Goal: Information Seeking & Learning: Check status

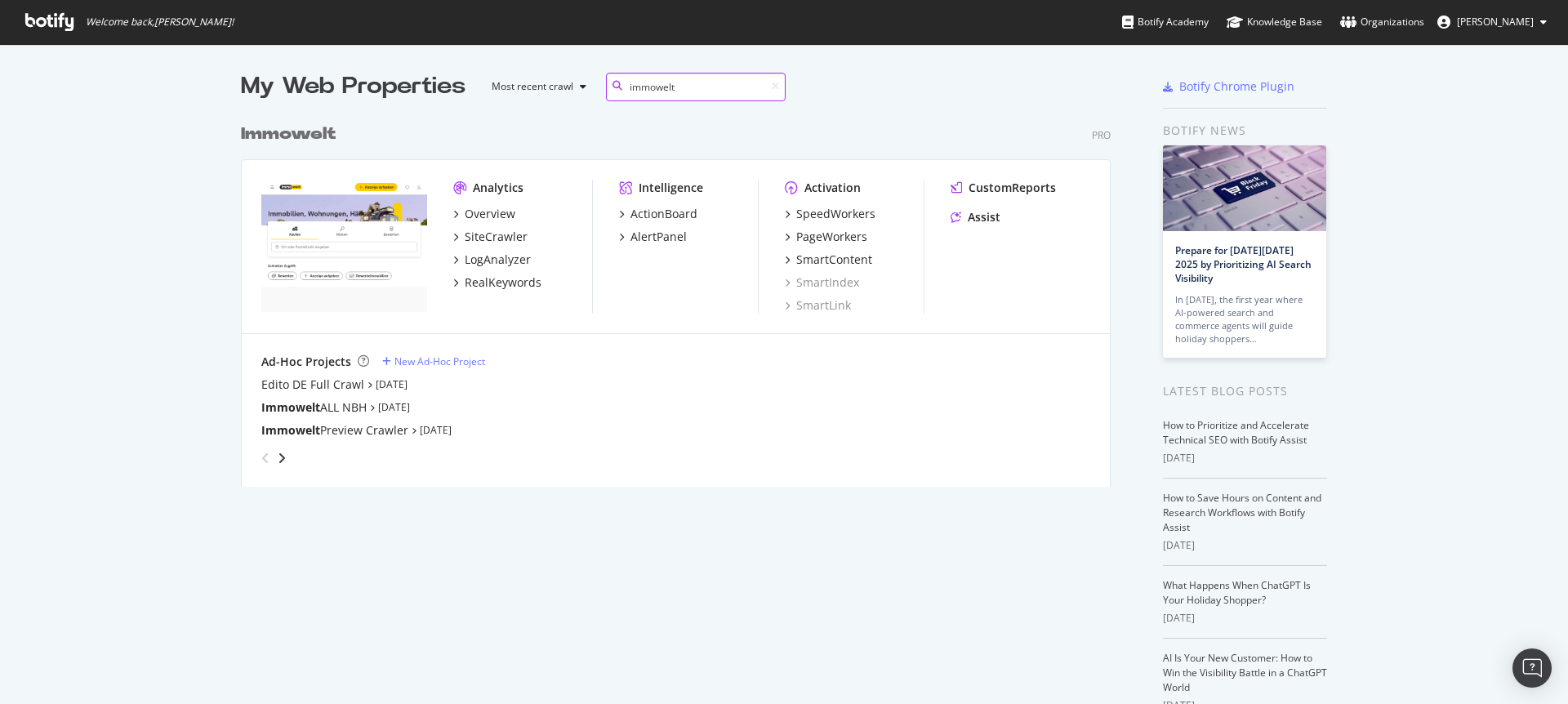
scroll to position [372, 871]
type input "immowelt"
click at [495, 236] on div "SiteCrawler" at bounding box center [496, 237] width 63 height 17
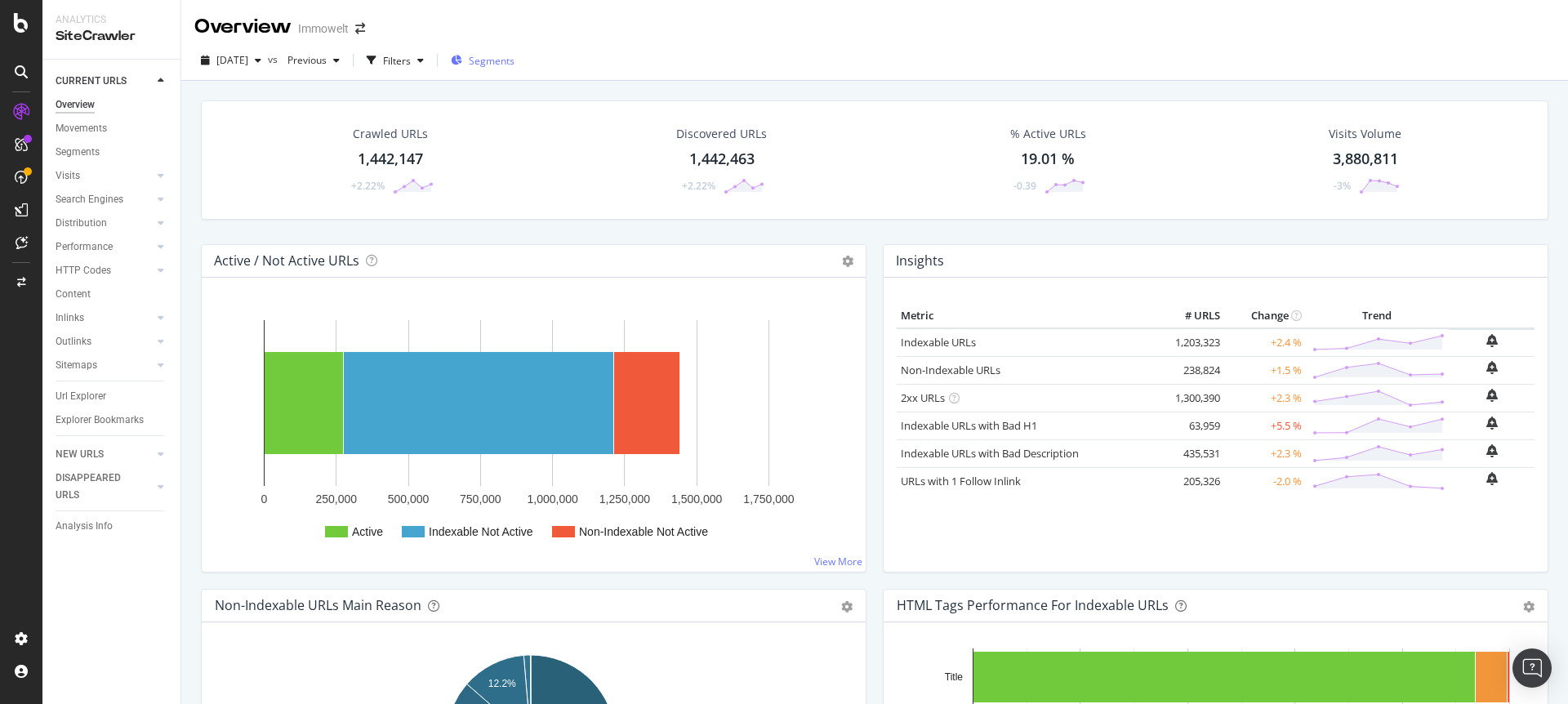
click at [515, 59] on span "Segments" at bounding box center [491, 61] width 45 height 14
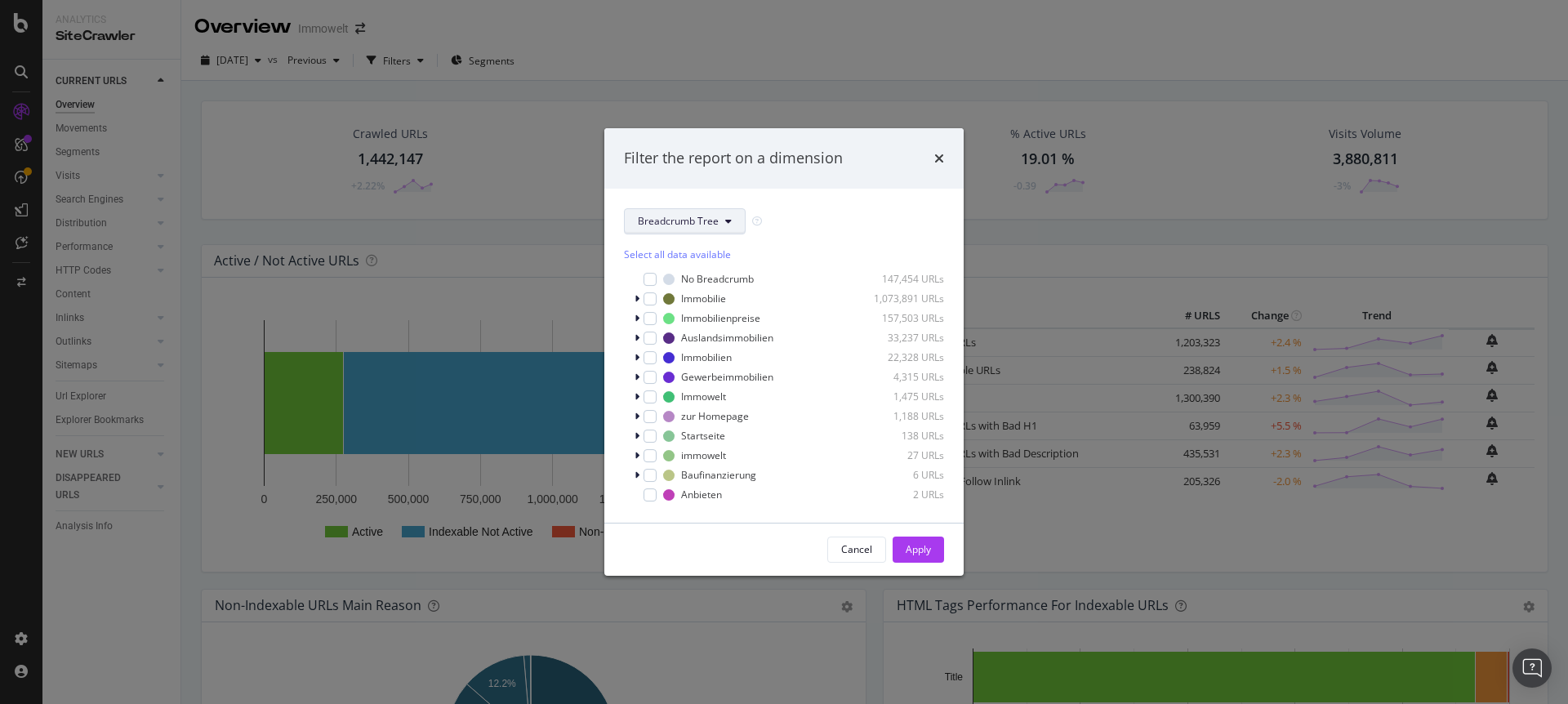
click at [716, 214] on span "Breadcrumb Tree" at bounding box center [678, 221] width 81 height 14
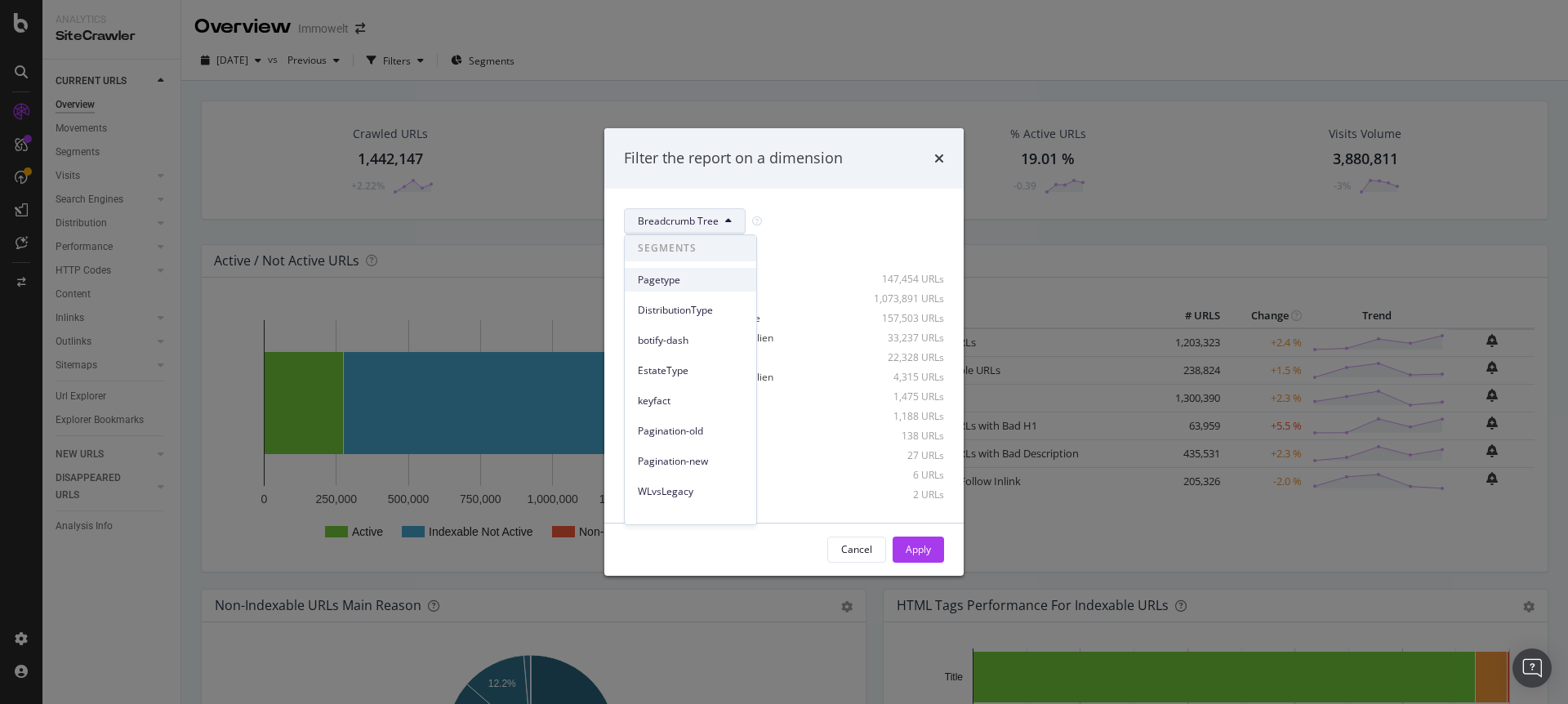
click at [705, 274] on span "Pagetype" at bounding box center [690, 280] width 106 height 15
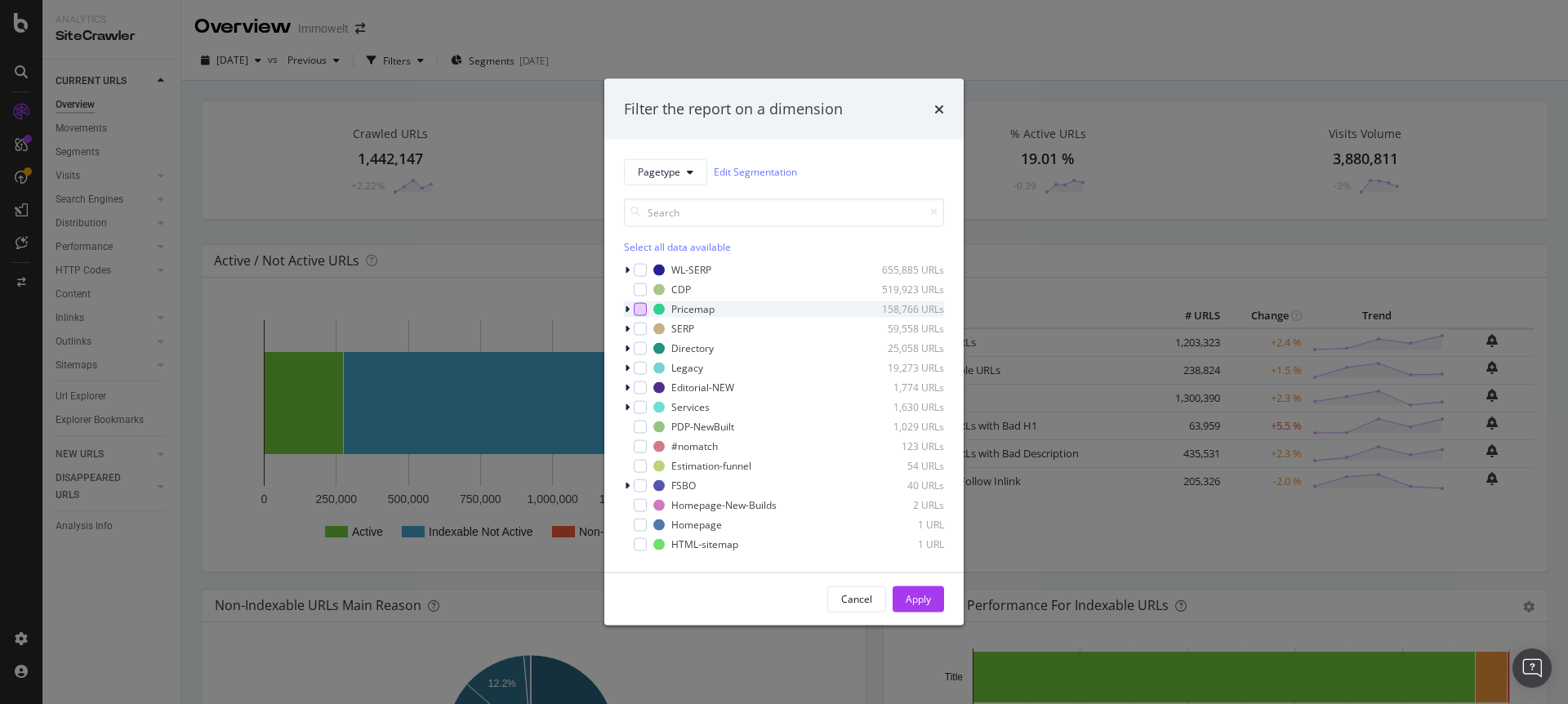
click at [640, 307] on div "modal" at bounding box center [640, 308] width 13 height 13
click at [910, 598] on div "Apply" at bounding box center [919, 598] width 26 height 14
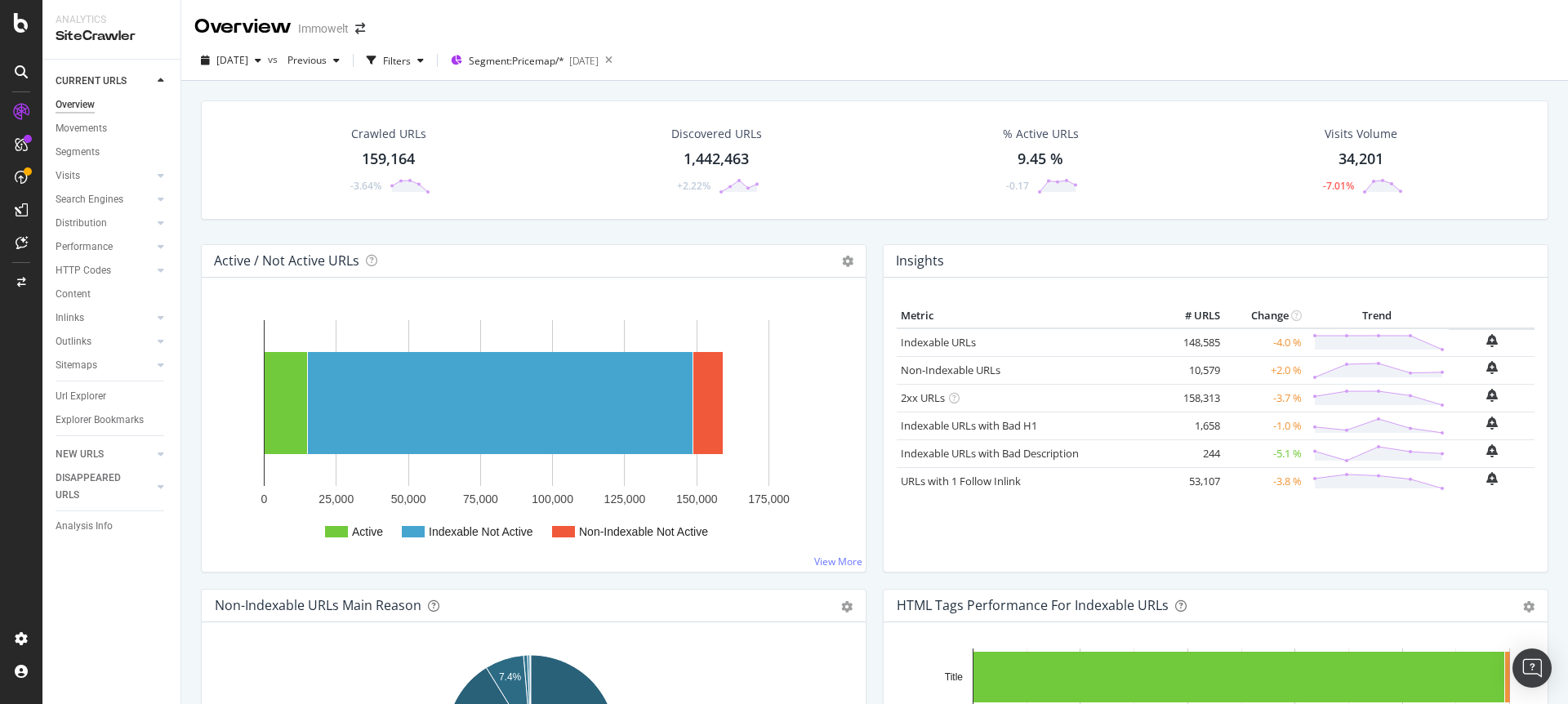
click at [1115, 544] on div "Metric # URLS Change Trend Indexable URLs 148,585 -4.0 % Non-Indexable URLs 10,…" at bounding box center [1215, 431] width 638 height 254
click at [1082, 344] on div "Indexable URLs" at bounding box center [1029, 343] width 254 height 16
click at [93, 477] on div "DISAPPEARED URLS" at bounding box center [97, 486] width 83 height 35
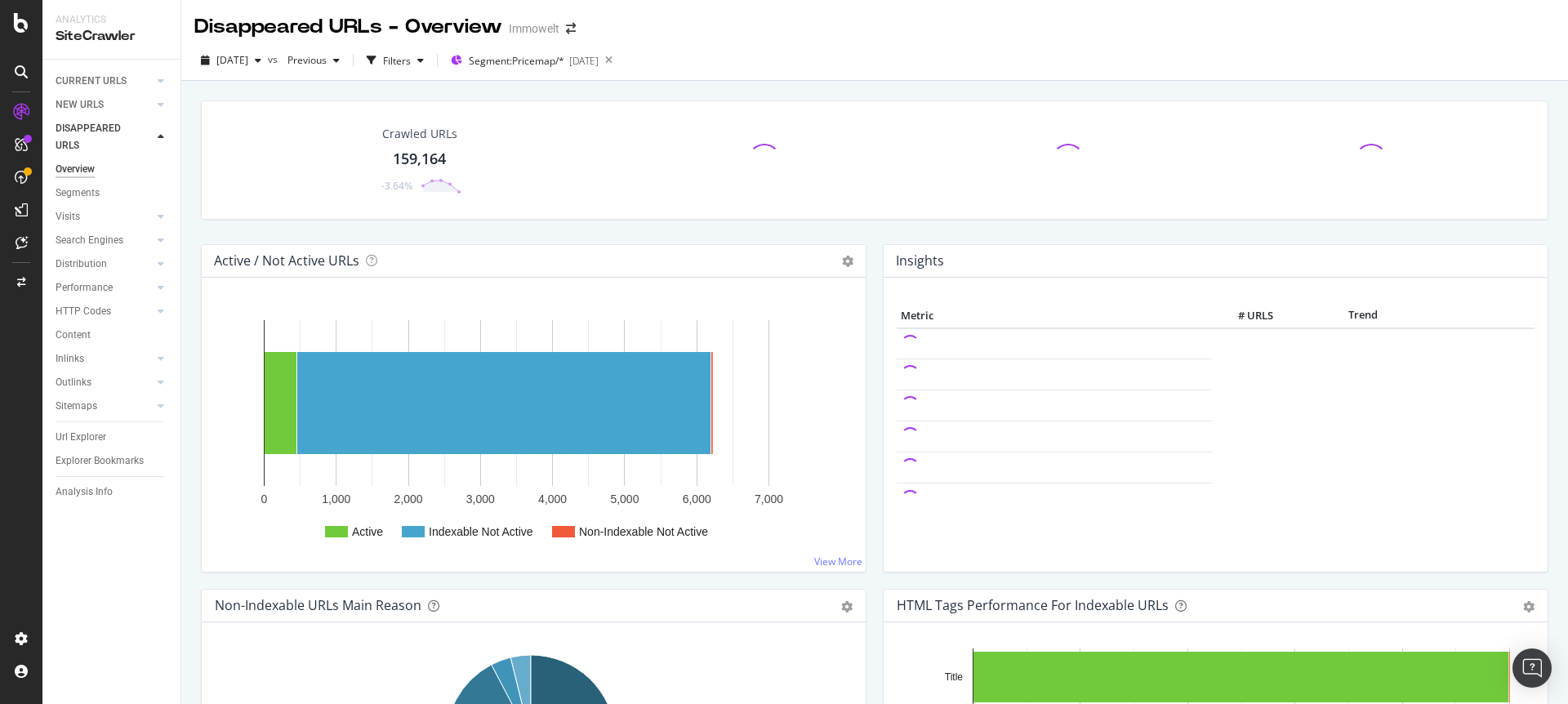
click at [422, 159] on div "159,164" at bounding box center [419, 160] width 53 height 22
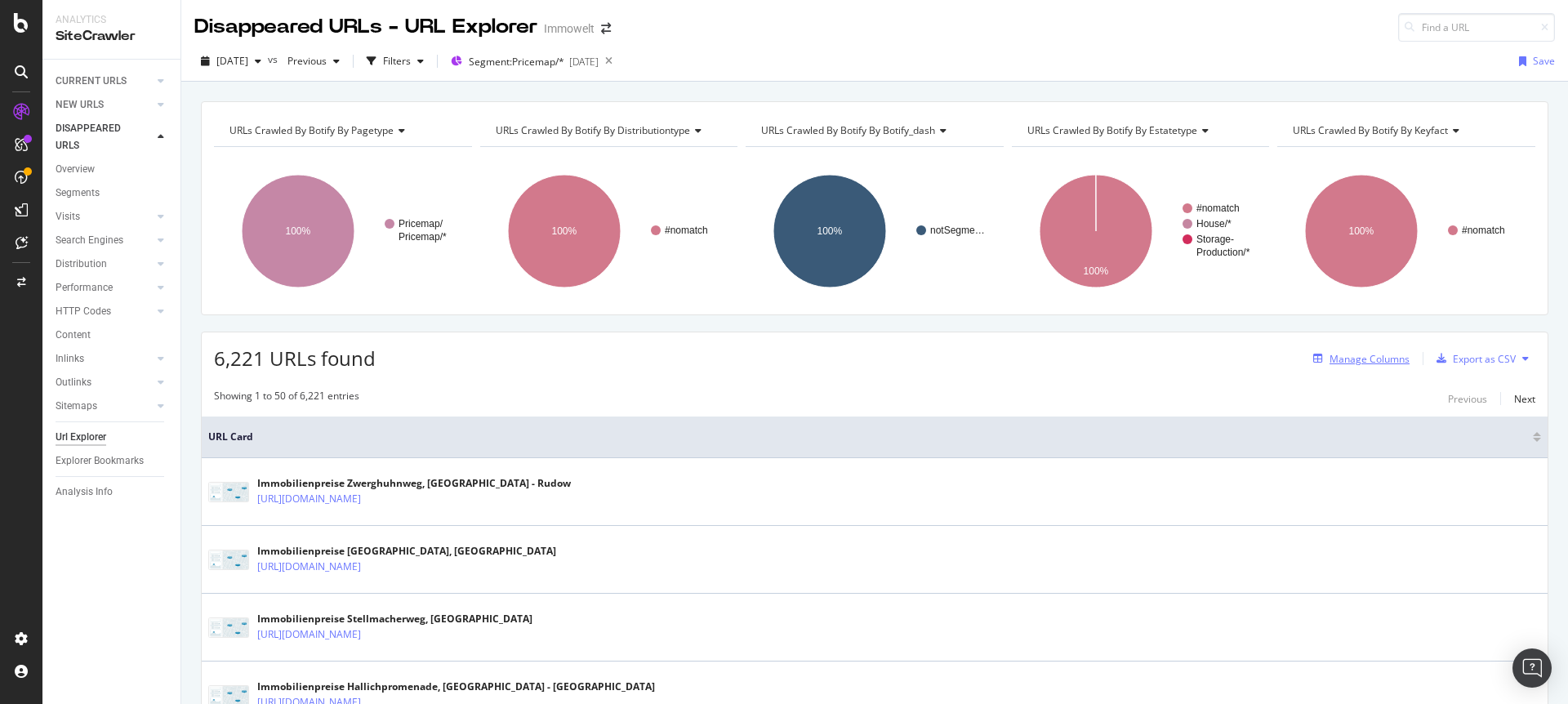
click at [1380, 358] on div "Manage Columns" at bounding box center [1369, 359] width 80 height 14
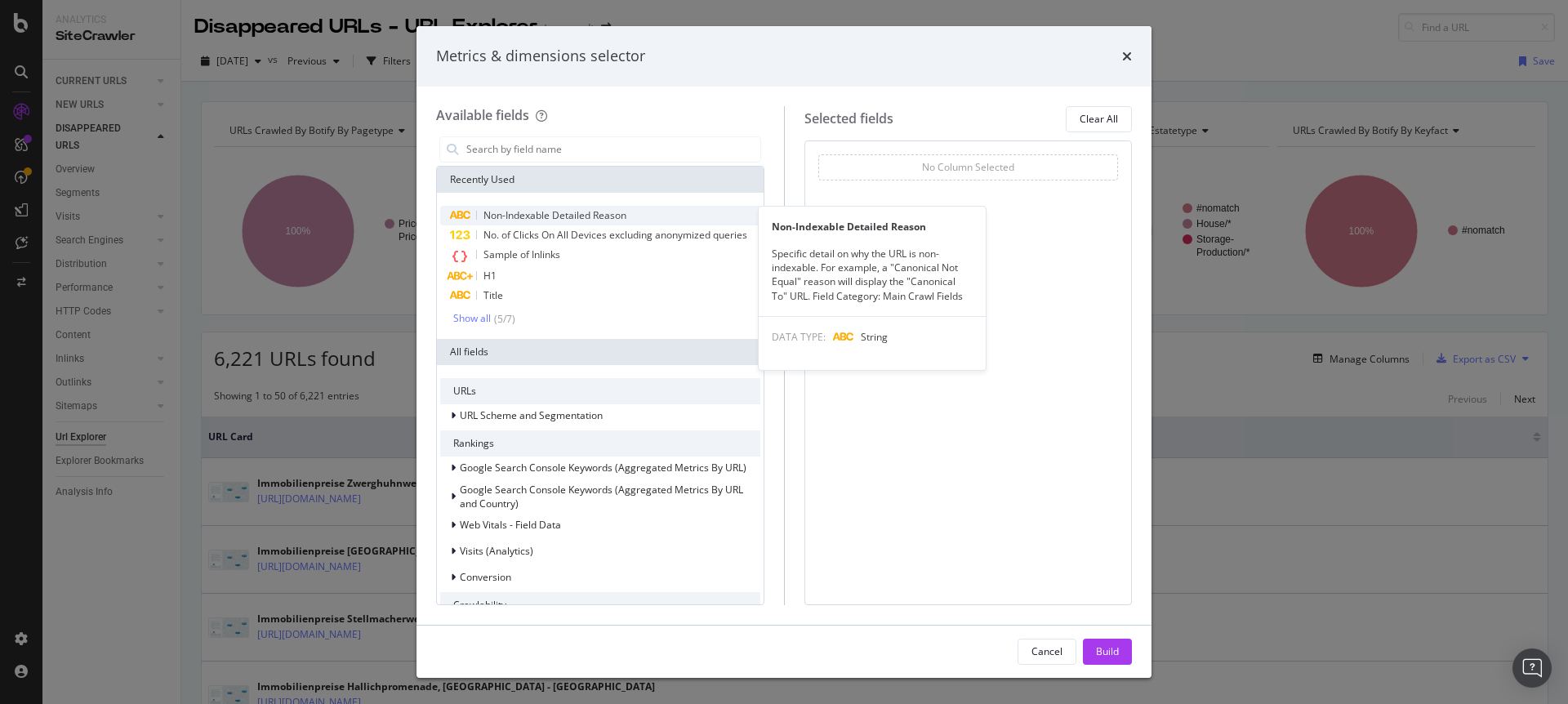
click at [615, 213] on span "Non-Indexable Detailed Reason" at bounding box center [554, 215] width 143 height 14
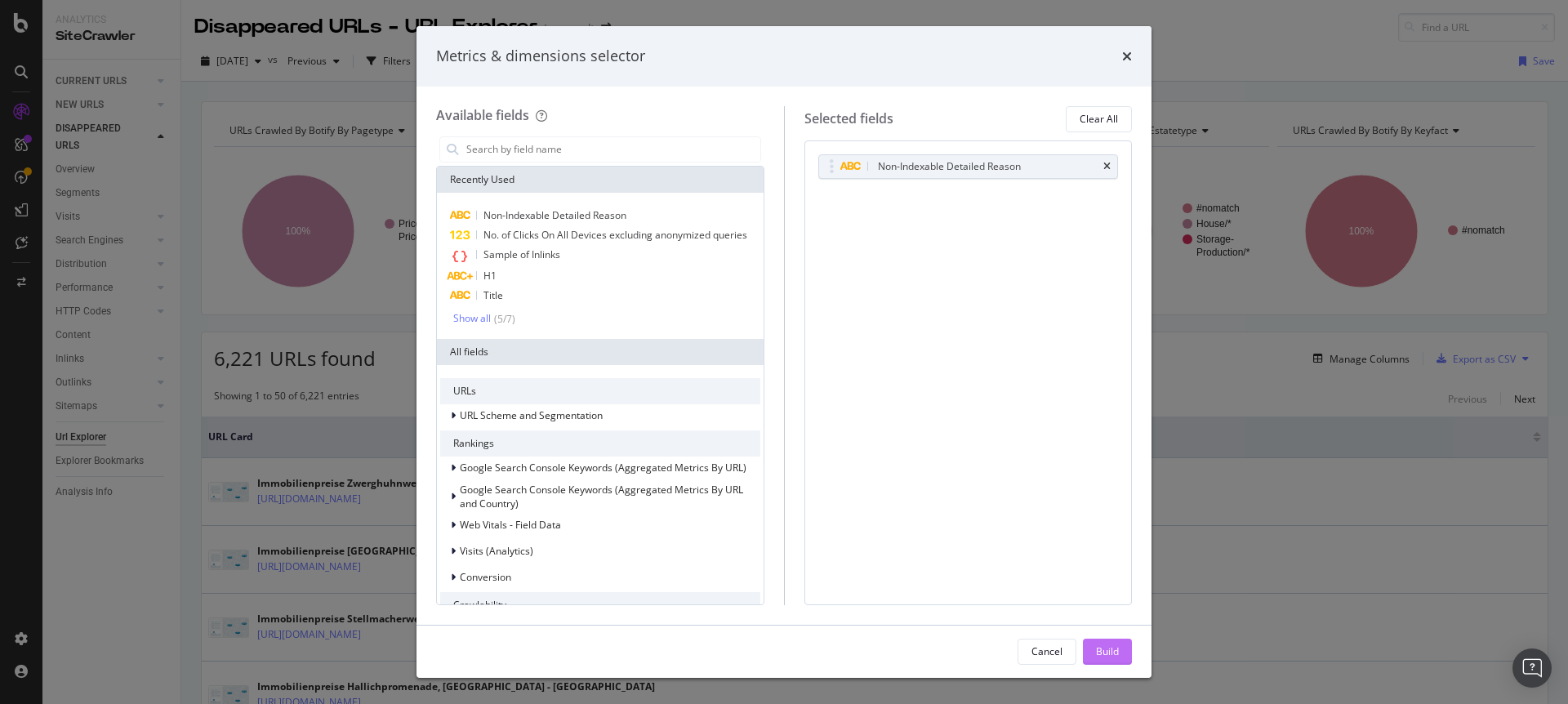
click at [1103, 649] on div "Build" at bounding box center [1106, 651] width 23 height 14
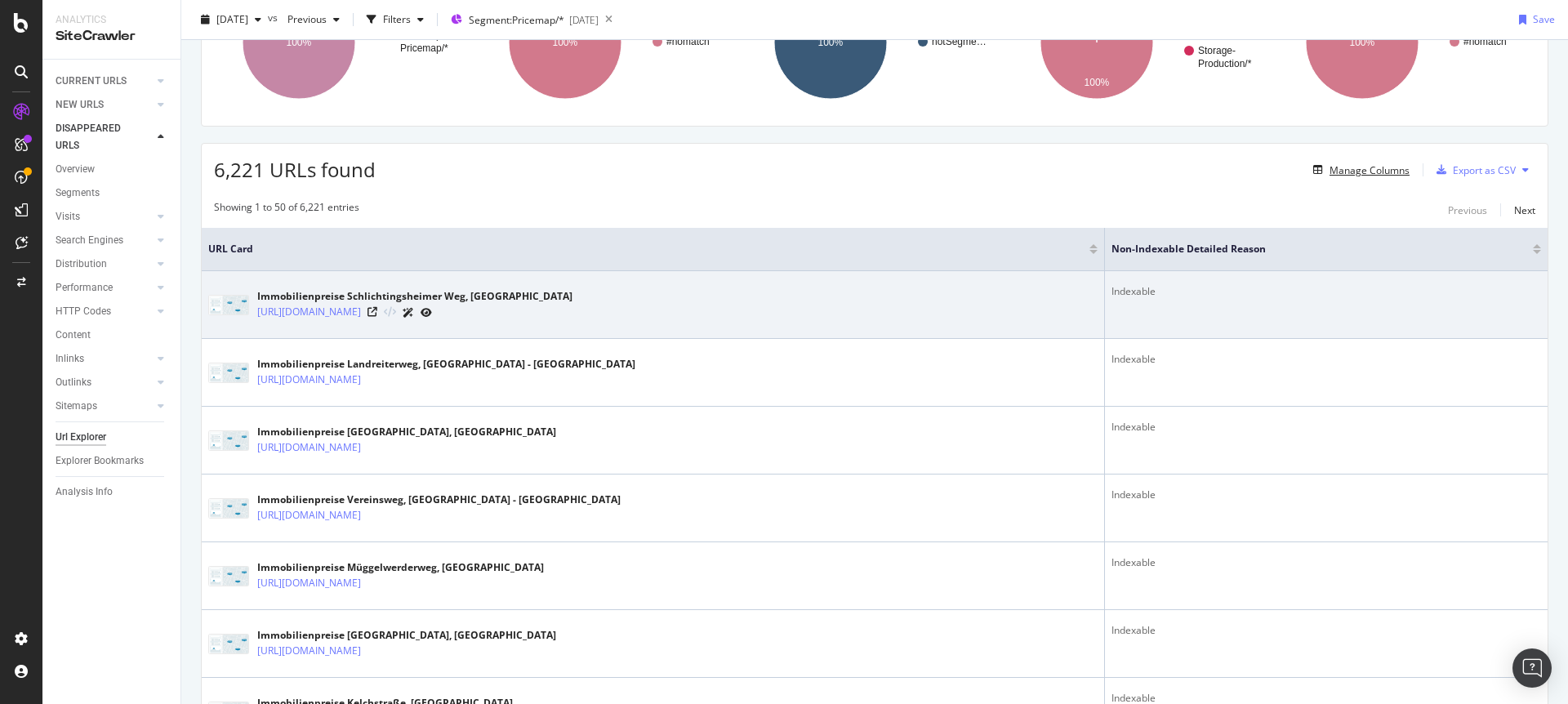
scroll to position [292, 0]
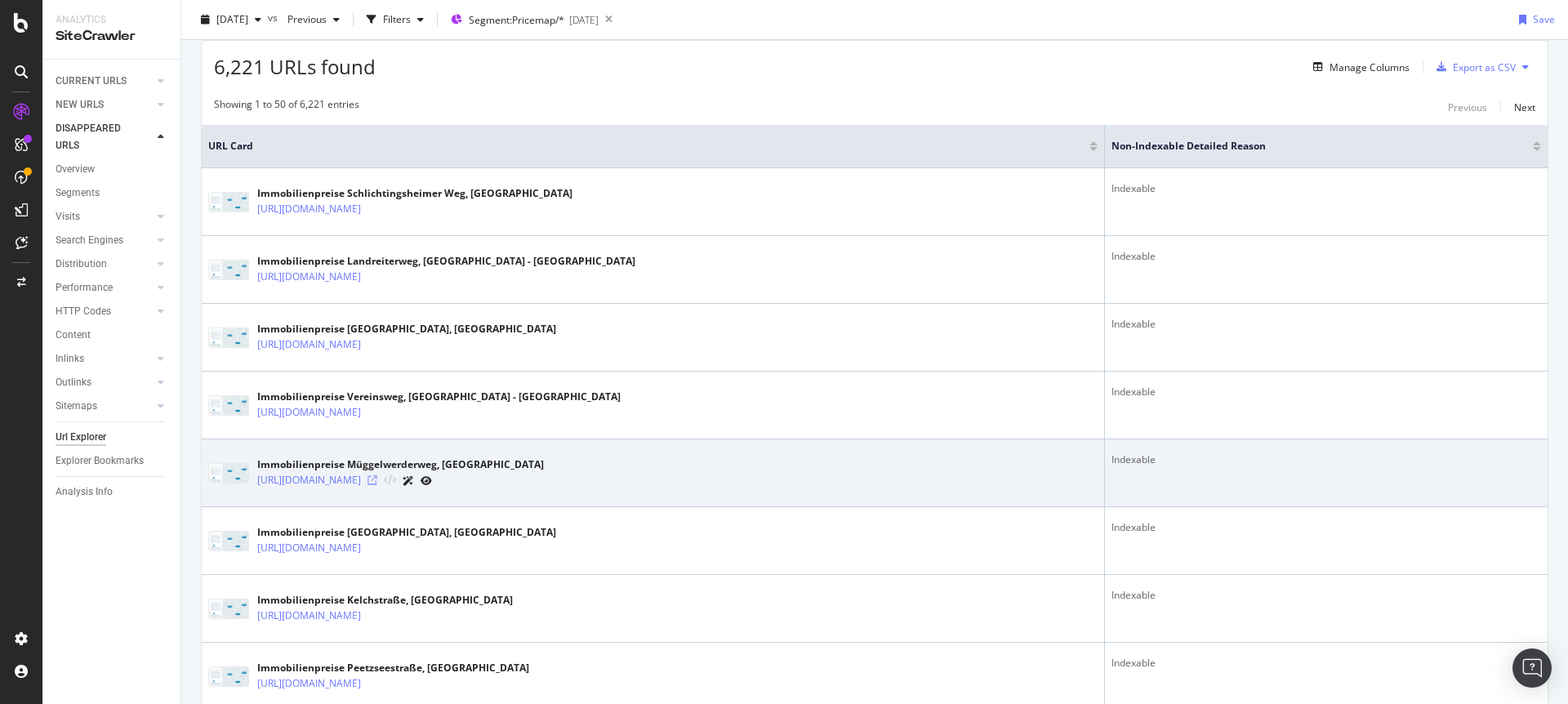
click at [378, 484] on icon at bounding box center [373, 480] width 10 height 10
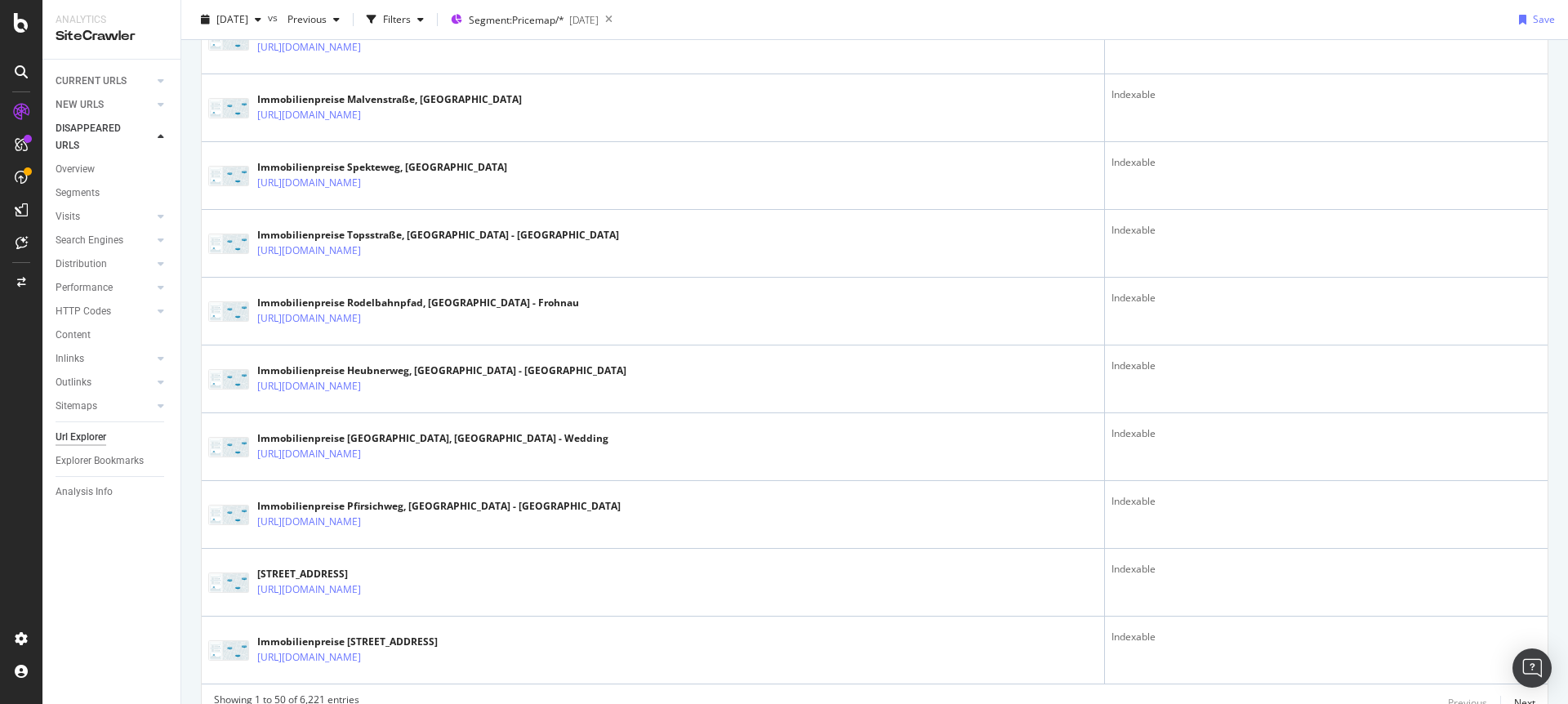
scroll to position [3239, 0]
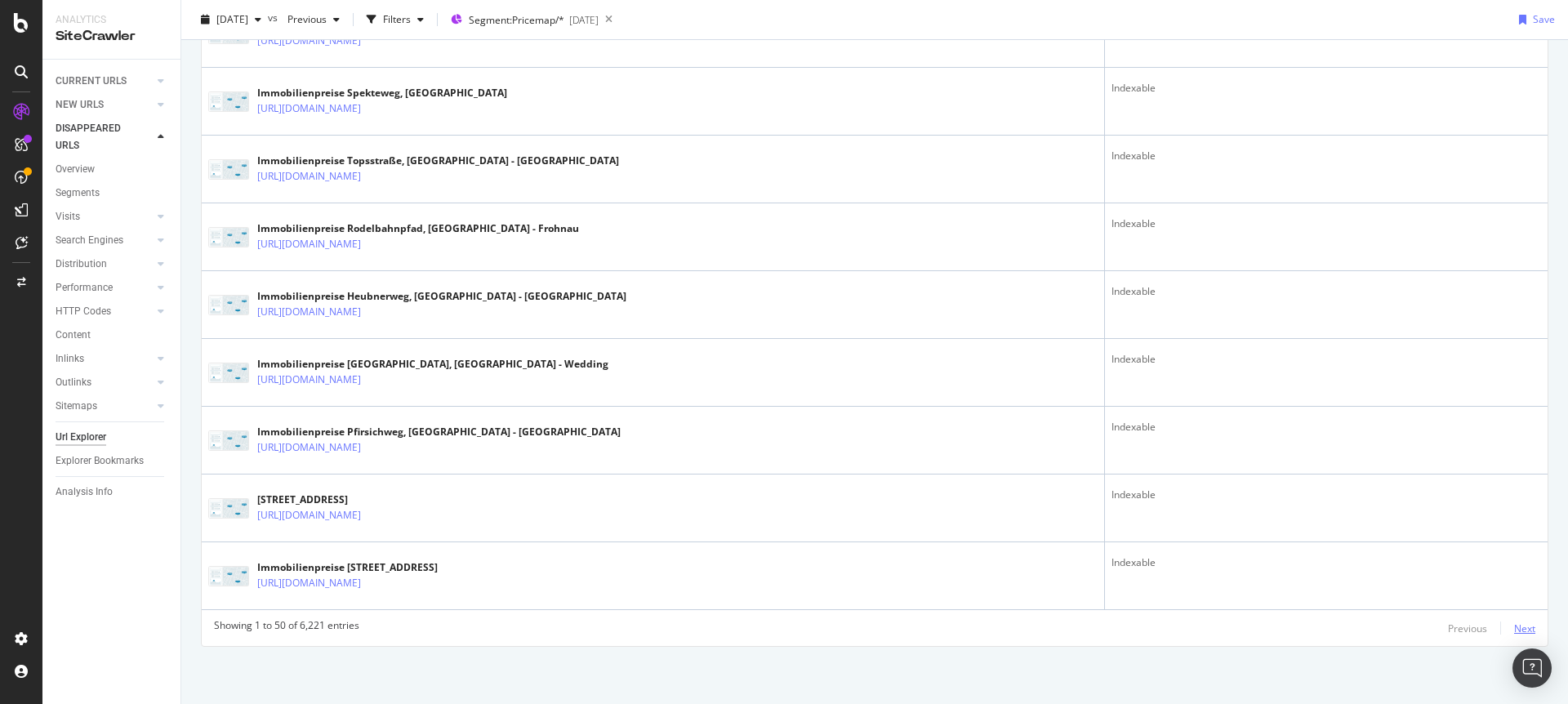
click at [1515, 626] on div "Next" at bounding box center [1526, 628] width 22 height 14
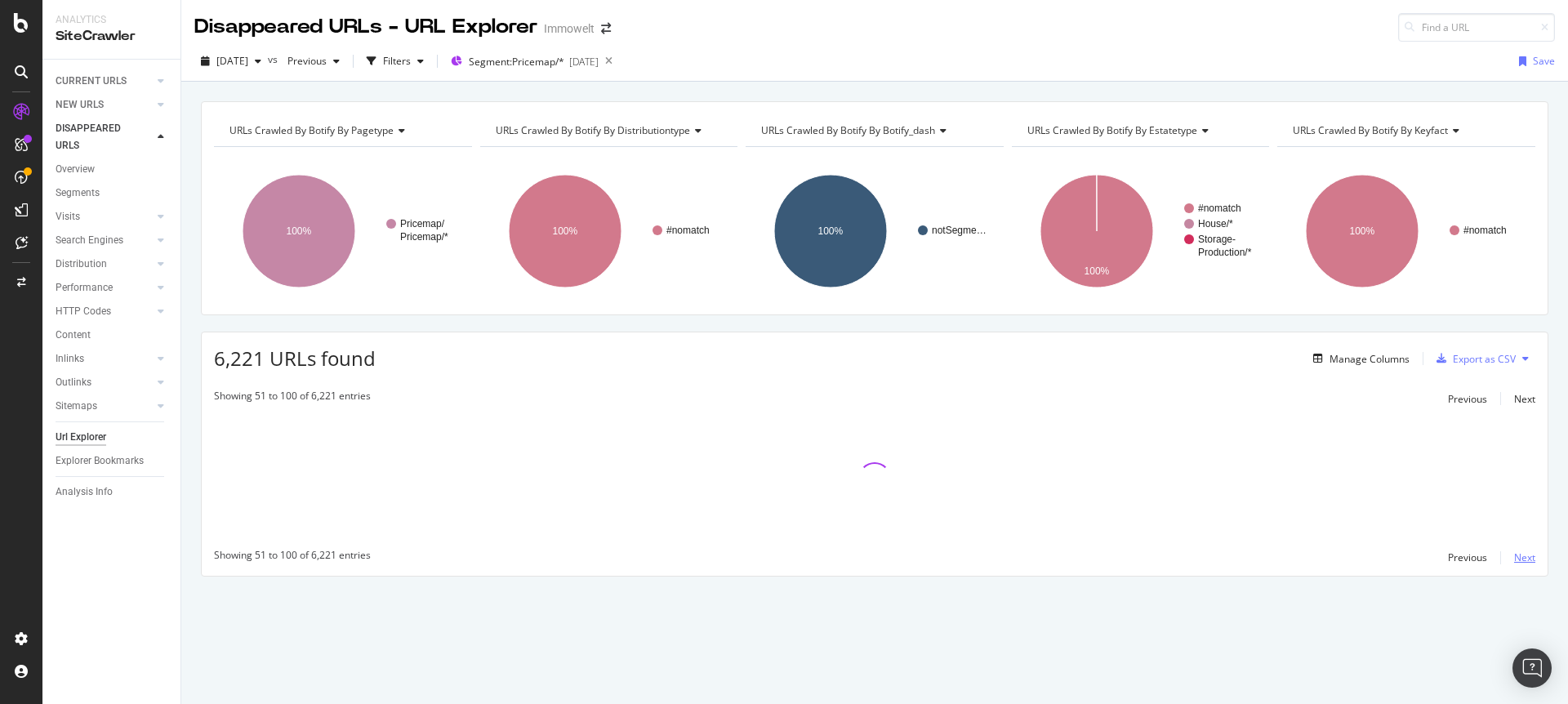
scroll to position [0, 0]
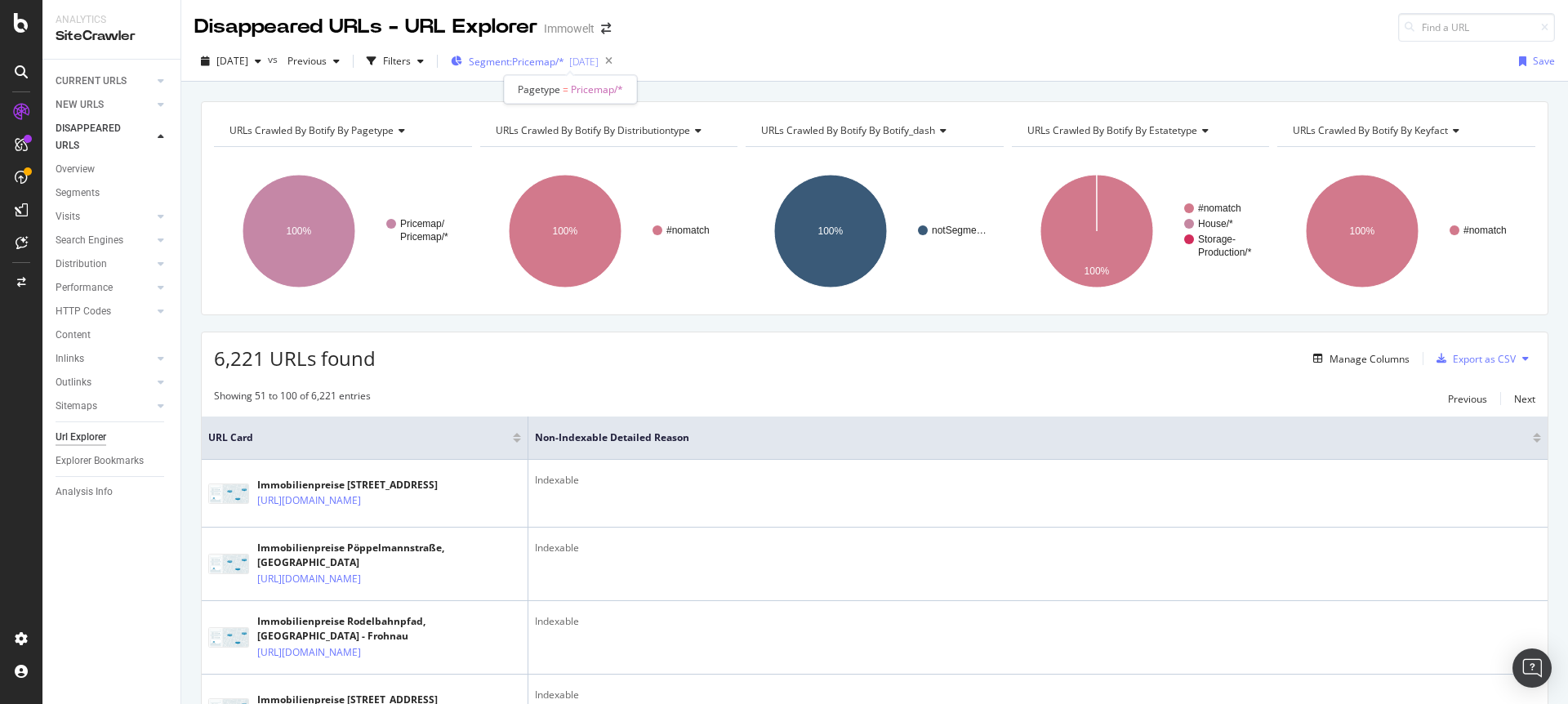
click at [564, 61] on span "Segment: Pricemap/*" at bounding box center [516, 61] width 96 height 14
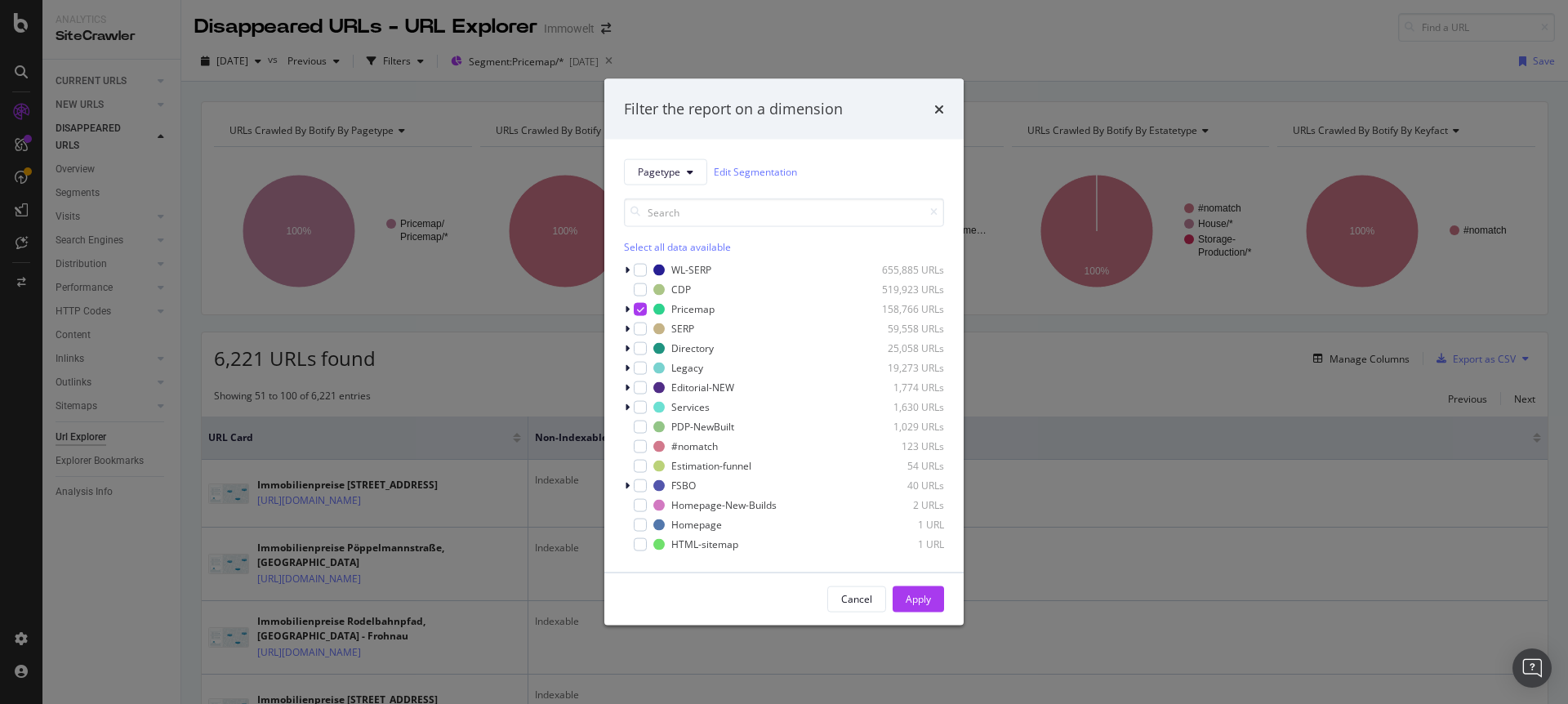
click at [663, 35] on div "Filter the report on a dimension Pagetype Edit Segmentation Select all data ava…" at bounding box center [784, 352] width 1568 height 704
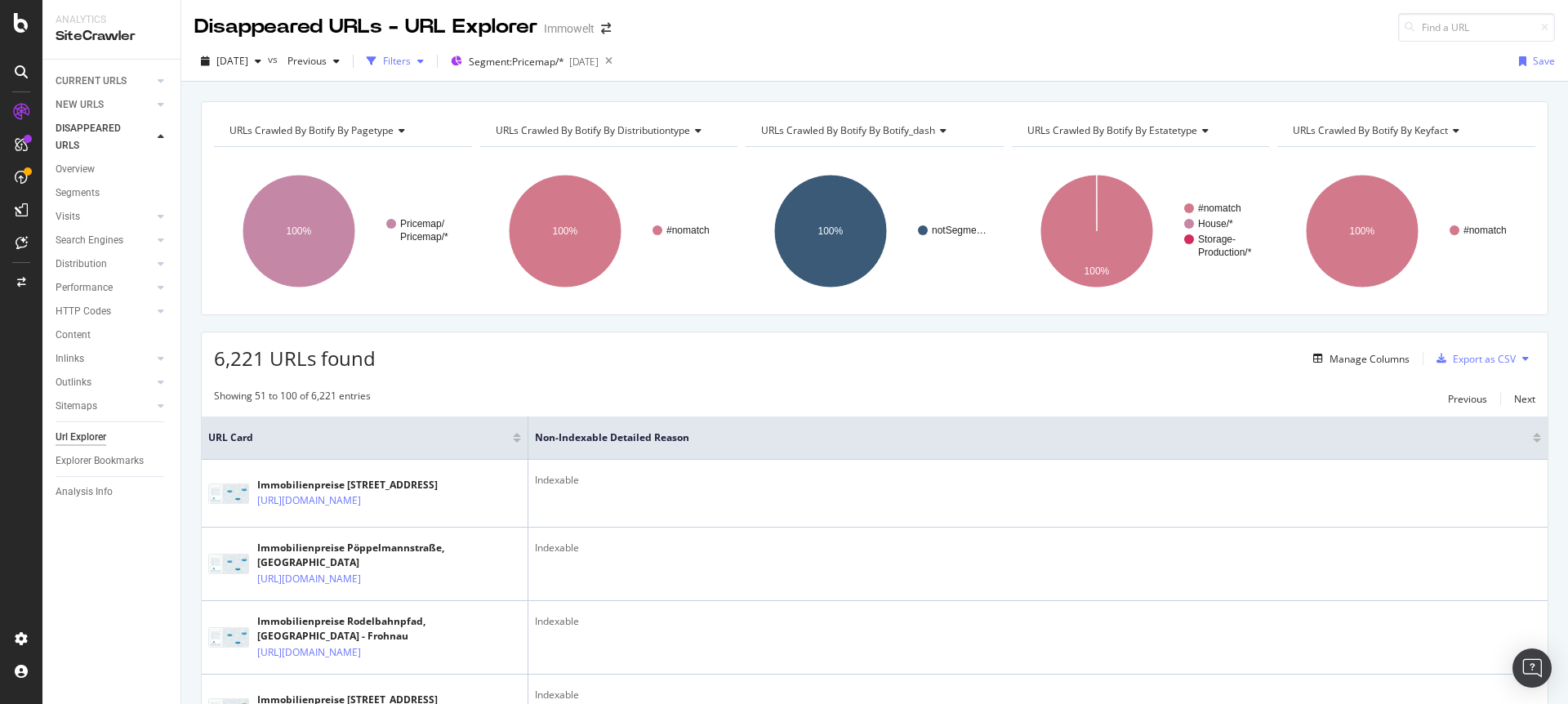
click at [383, 60] on div "button" at bounding box center [371, 61] width 23 height 23
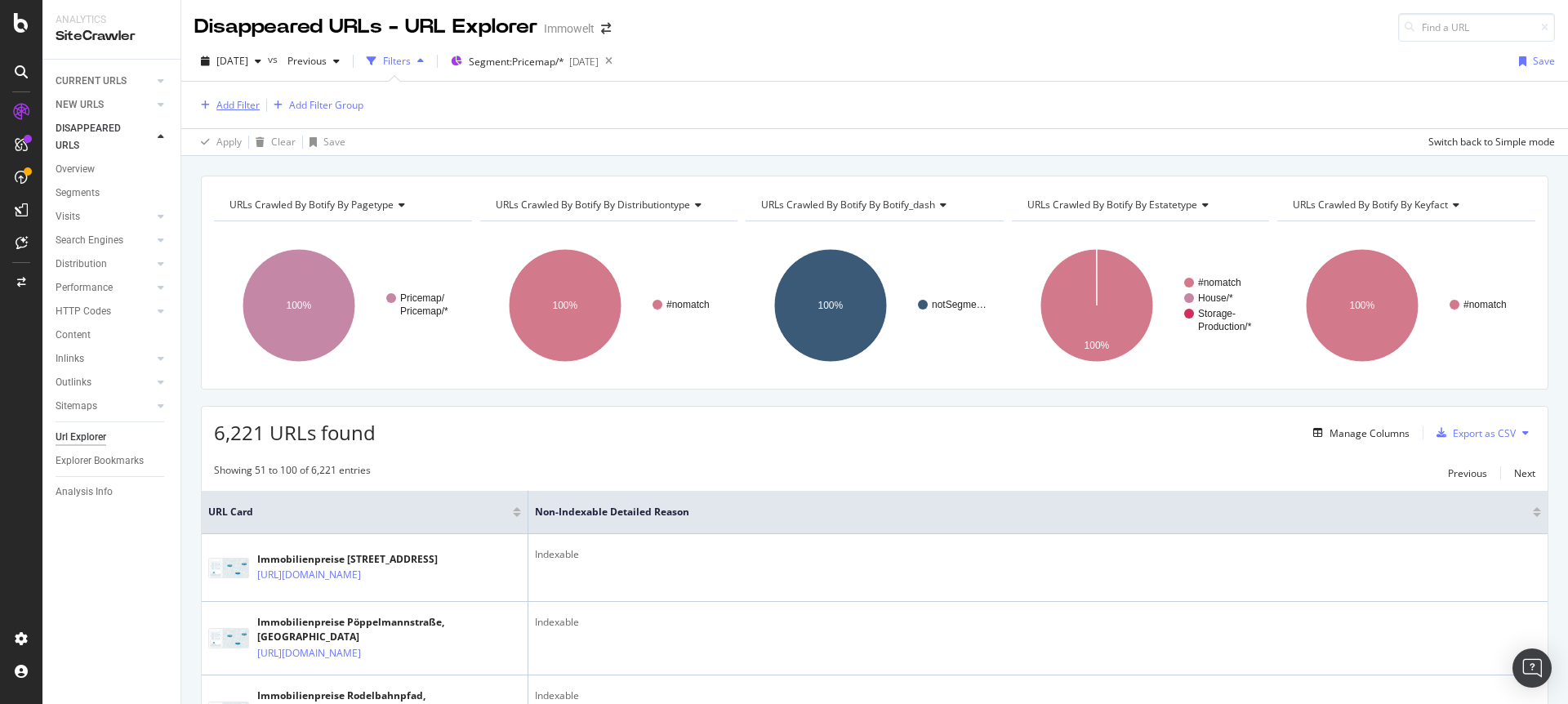
click at [248, 104] on div "Add Filter" at bounding box center [238, 105] width 43 height 14
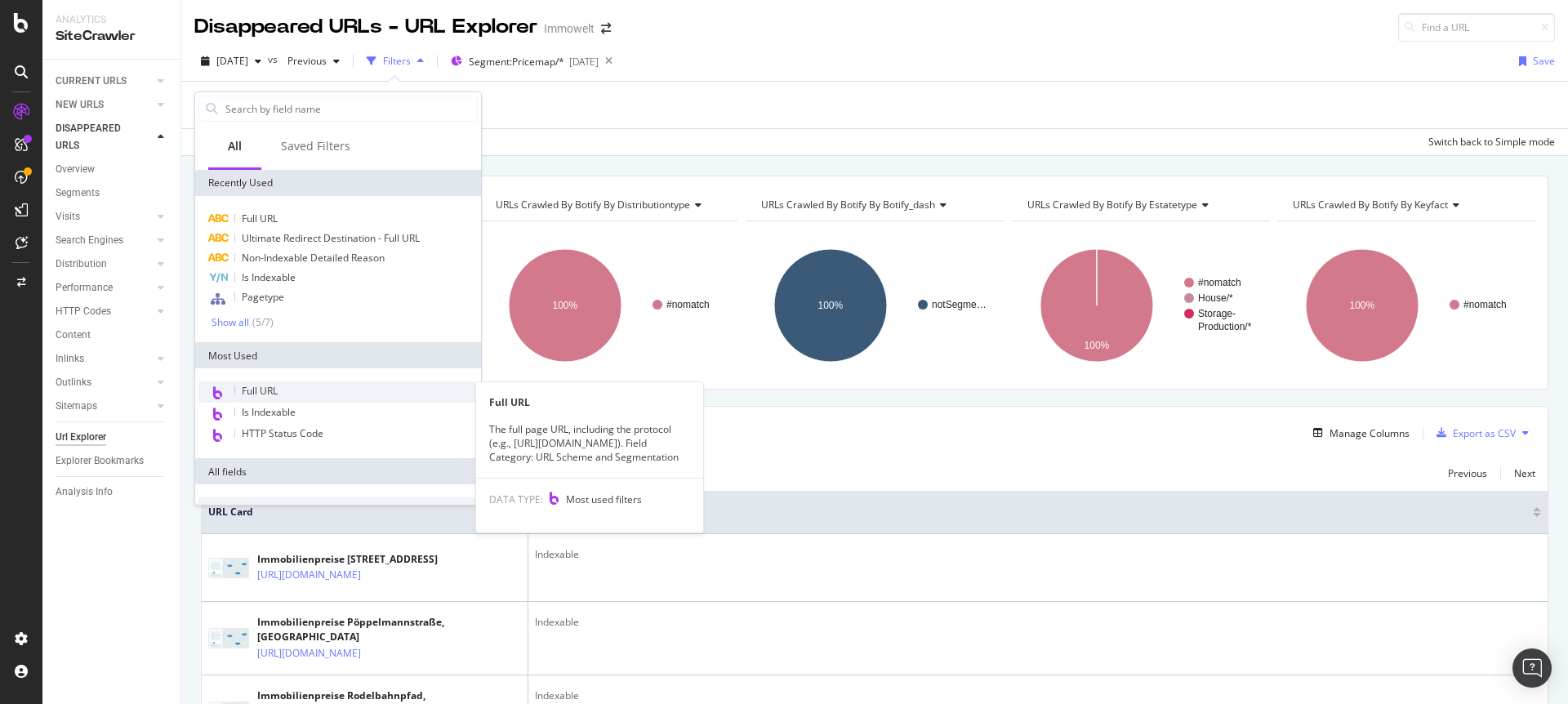
click at [250, 391] on span "Full URL" at bounding box center [259, 390] width 36 height 14
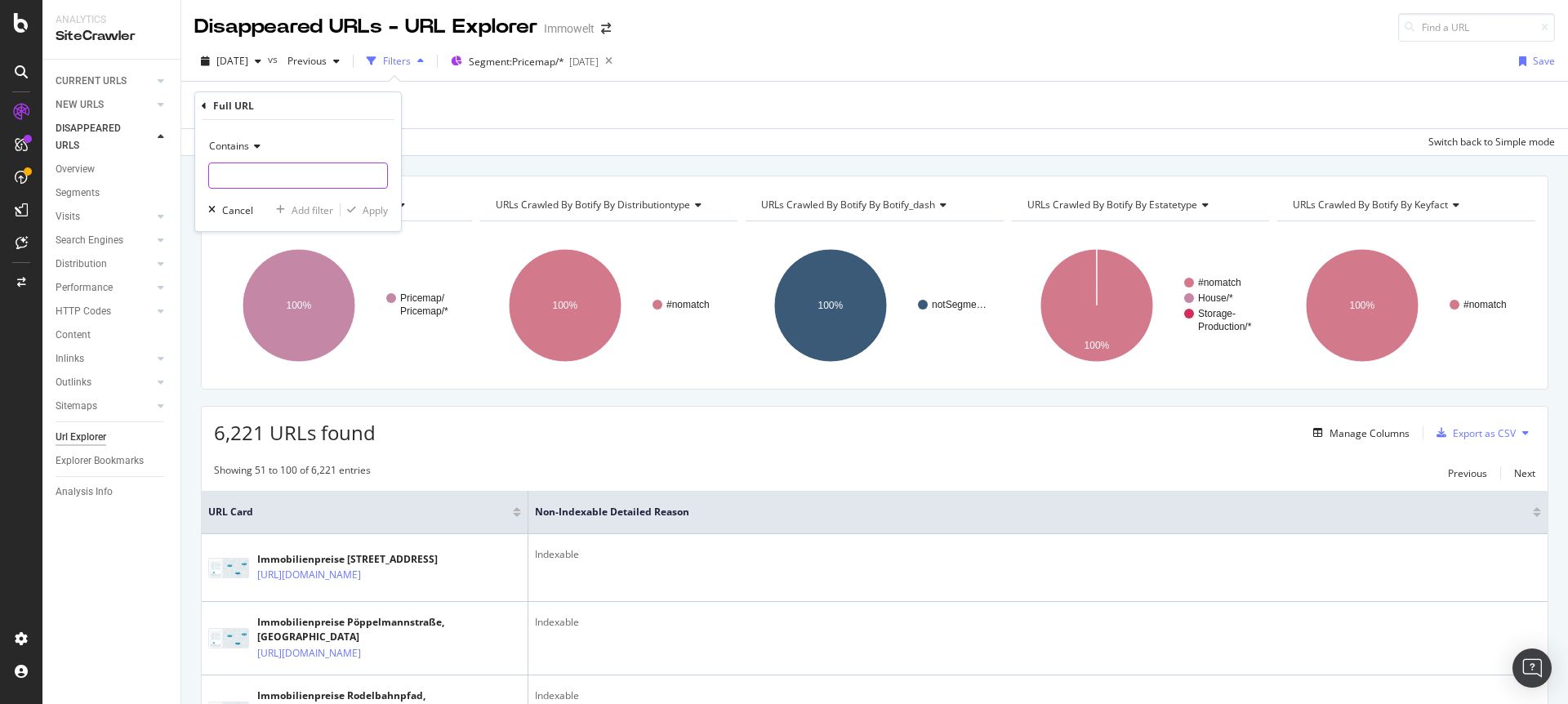
click at [283, 173] on input "text" at bounding box center [298, 176] width 178 height 27
type input "s"
type input "strtde"
click at [365, 212] on div "Apply" at bounding box center [376, 210] width 26 height 14
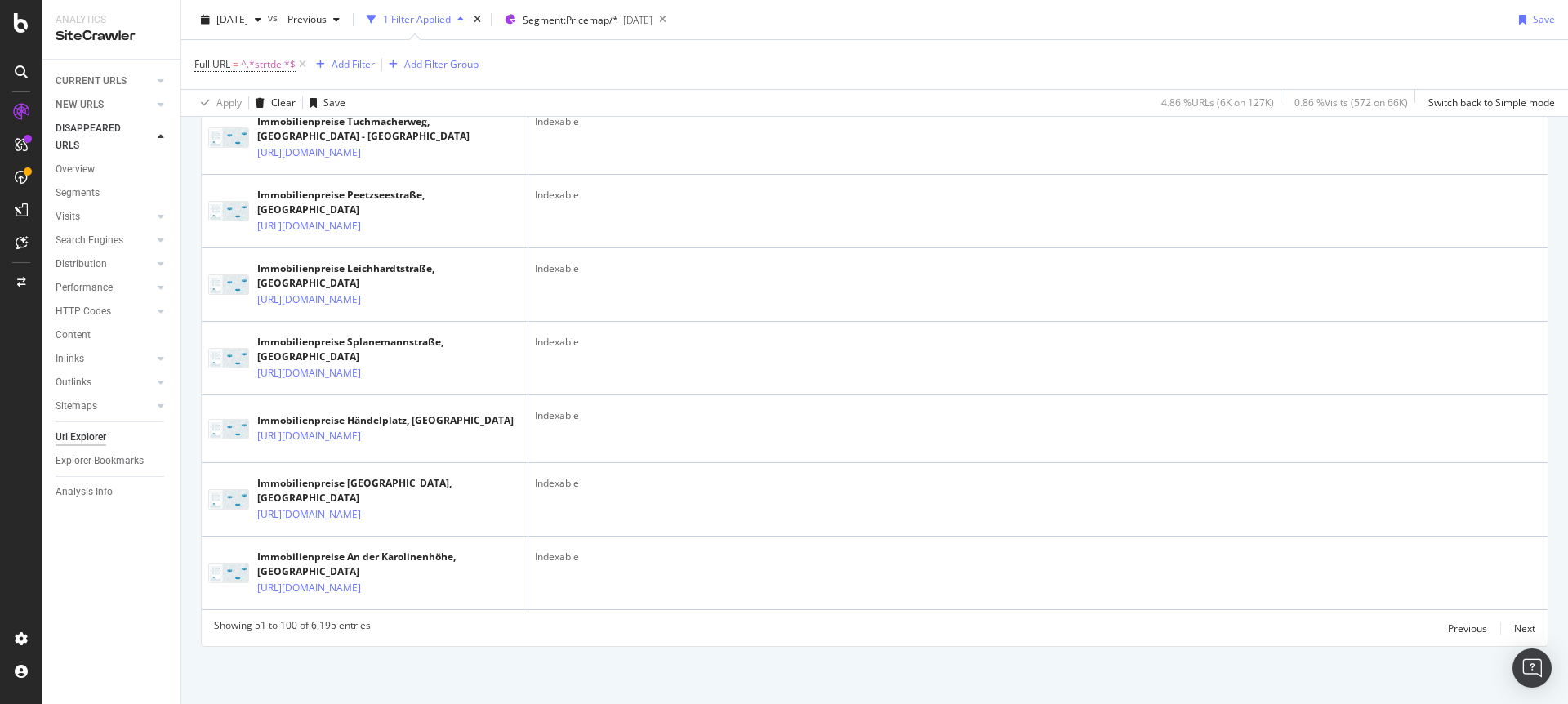
scroll to position [4871, 0]
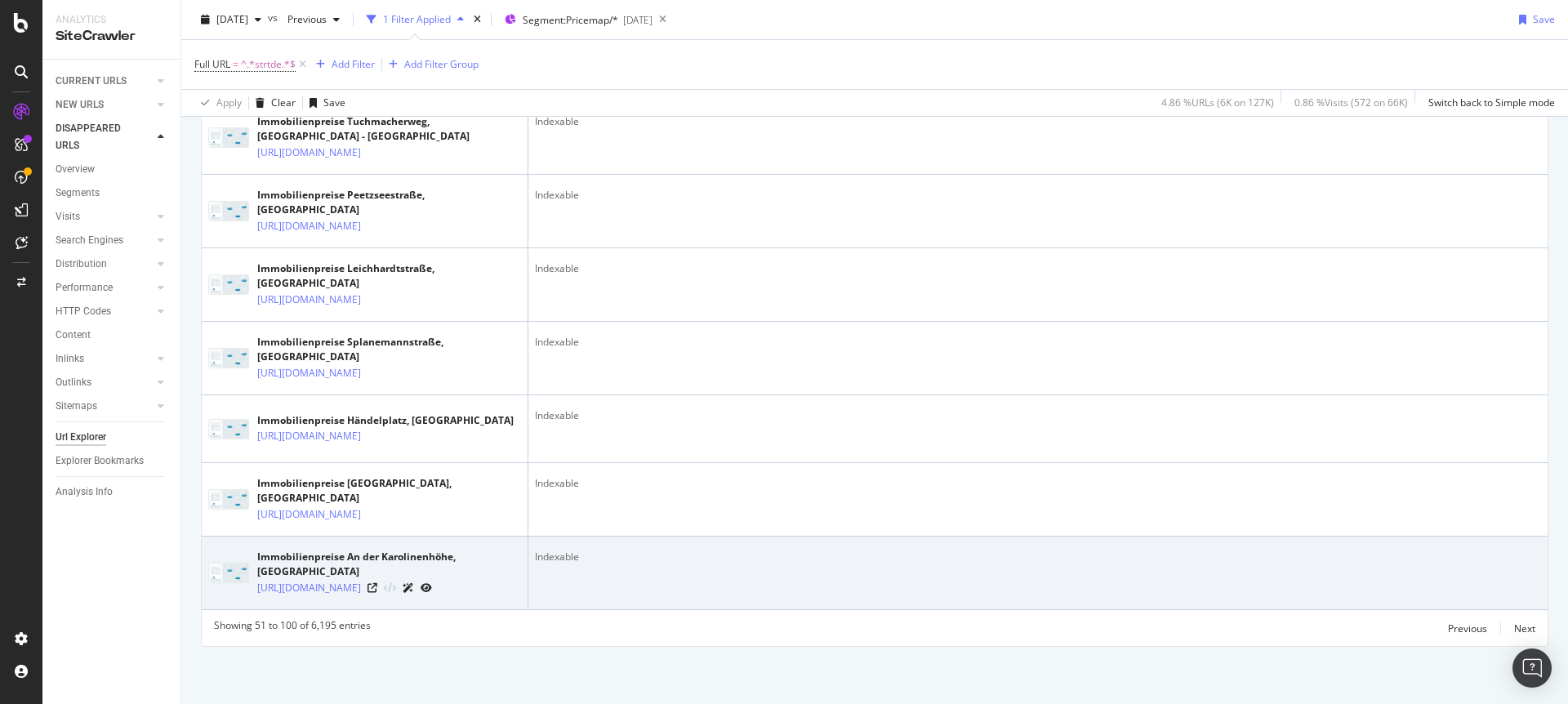
click at [432, 583] on icon at bounding box center [427, 588] width 12 height 10
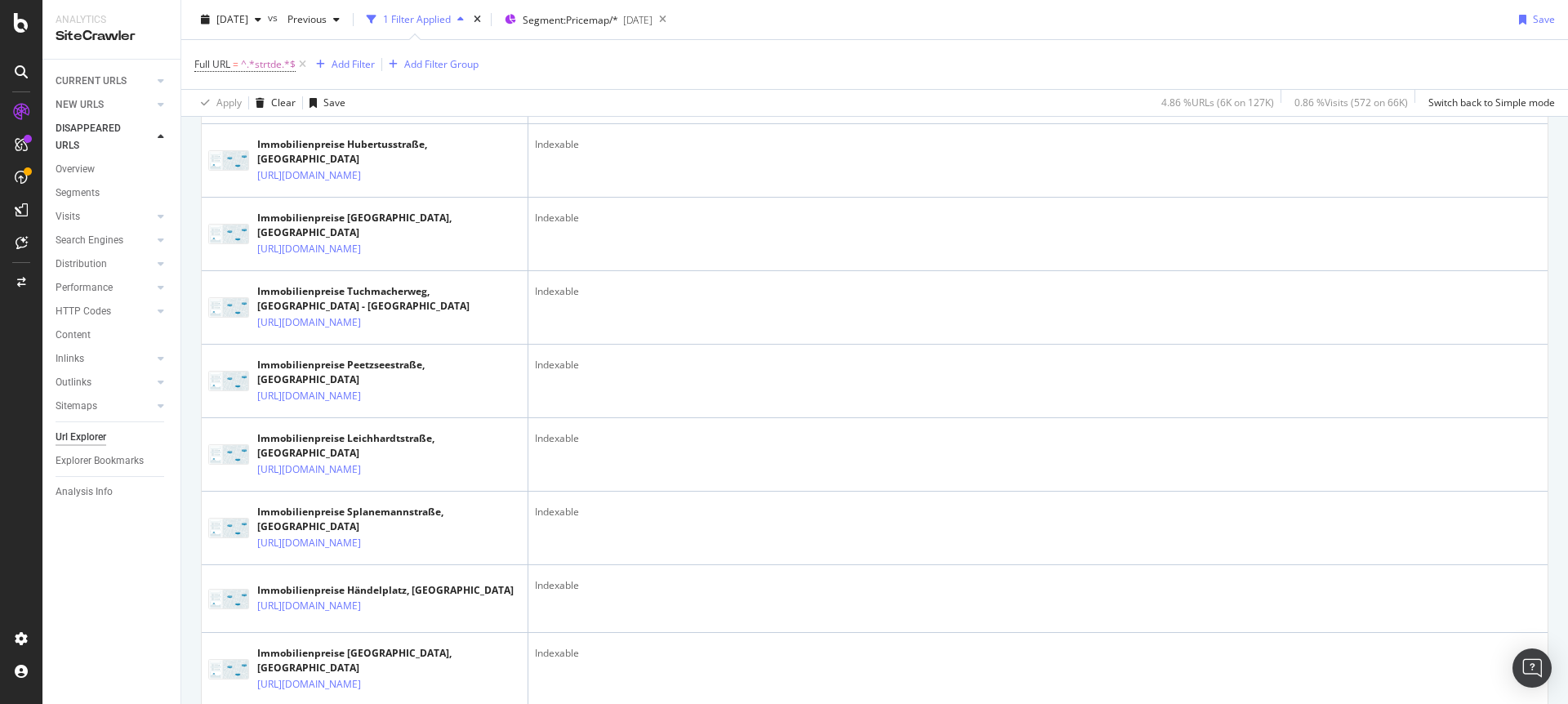
scroll to position [3319, 0]
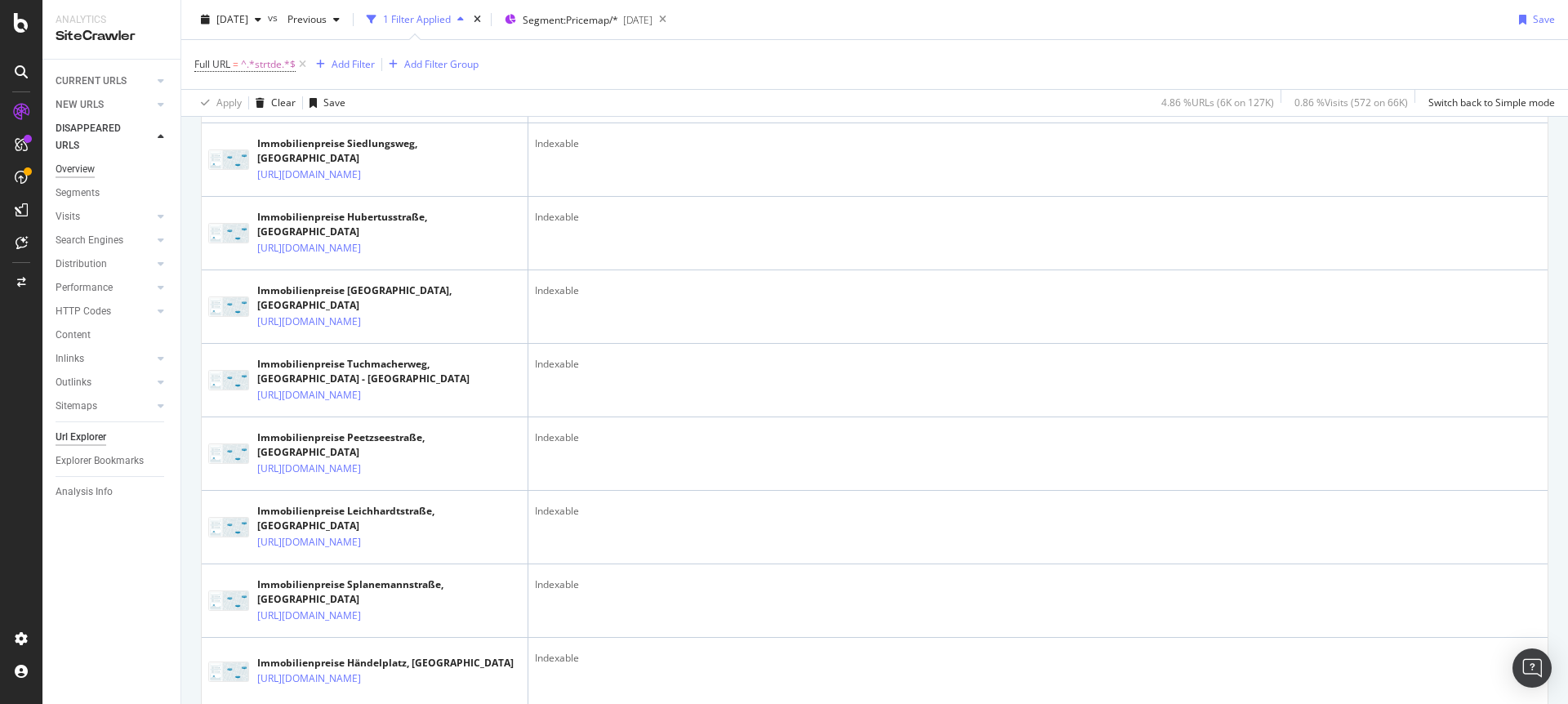
click at [89, 165] on div "Overview" at bounding box center [75, 169] width 39 height 17
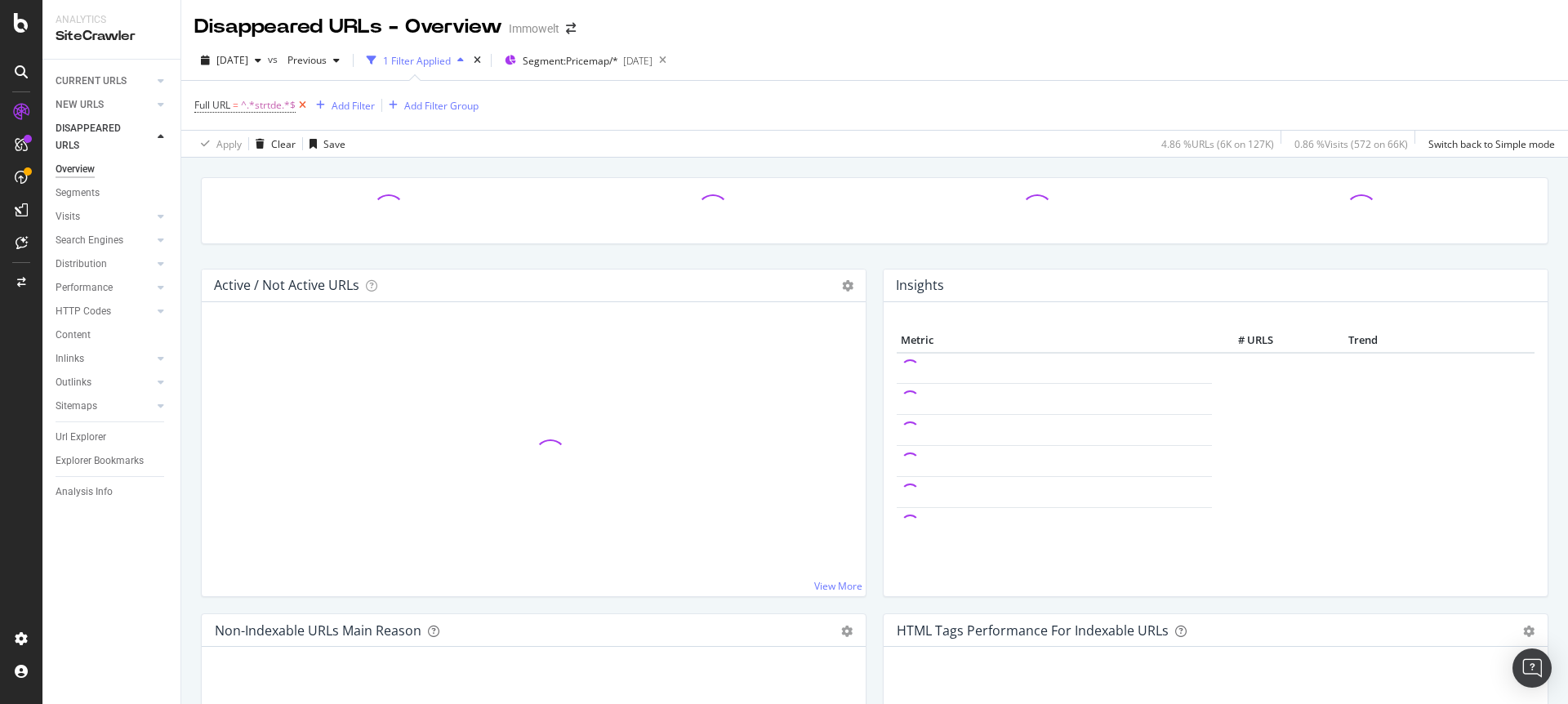
click at [307, 104] on icon at bounding box center [303, 106] width 14 height 17
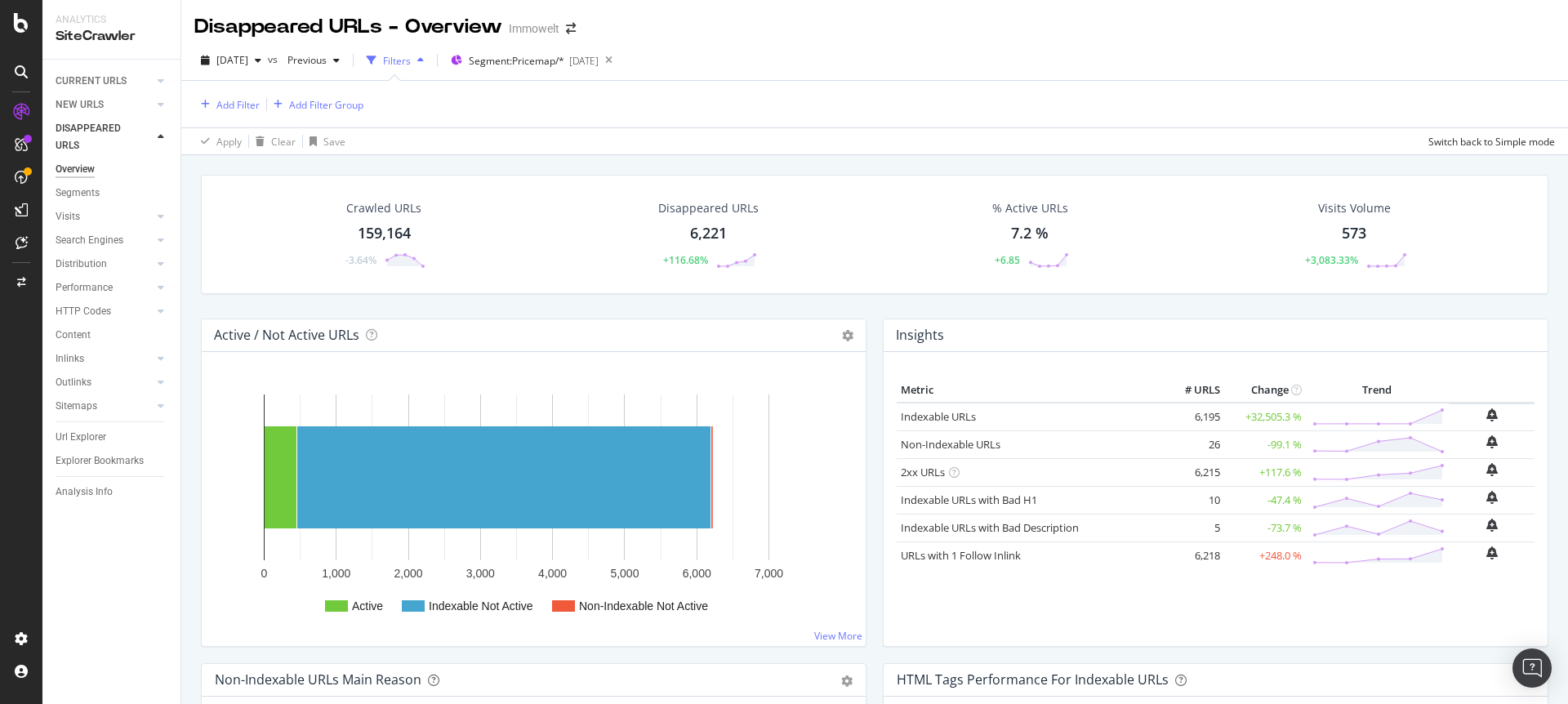
click at [388, 230] on div "159,164" at bounding box center [385, 234] width 53 height 22
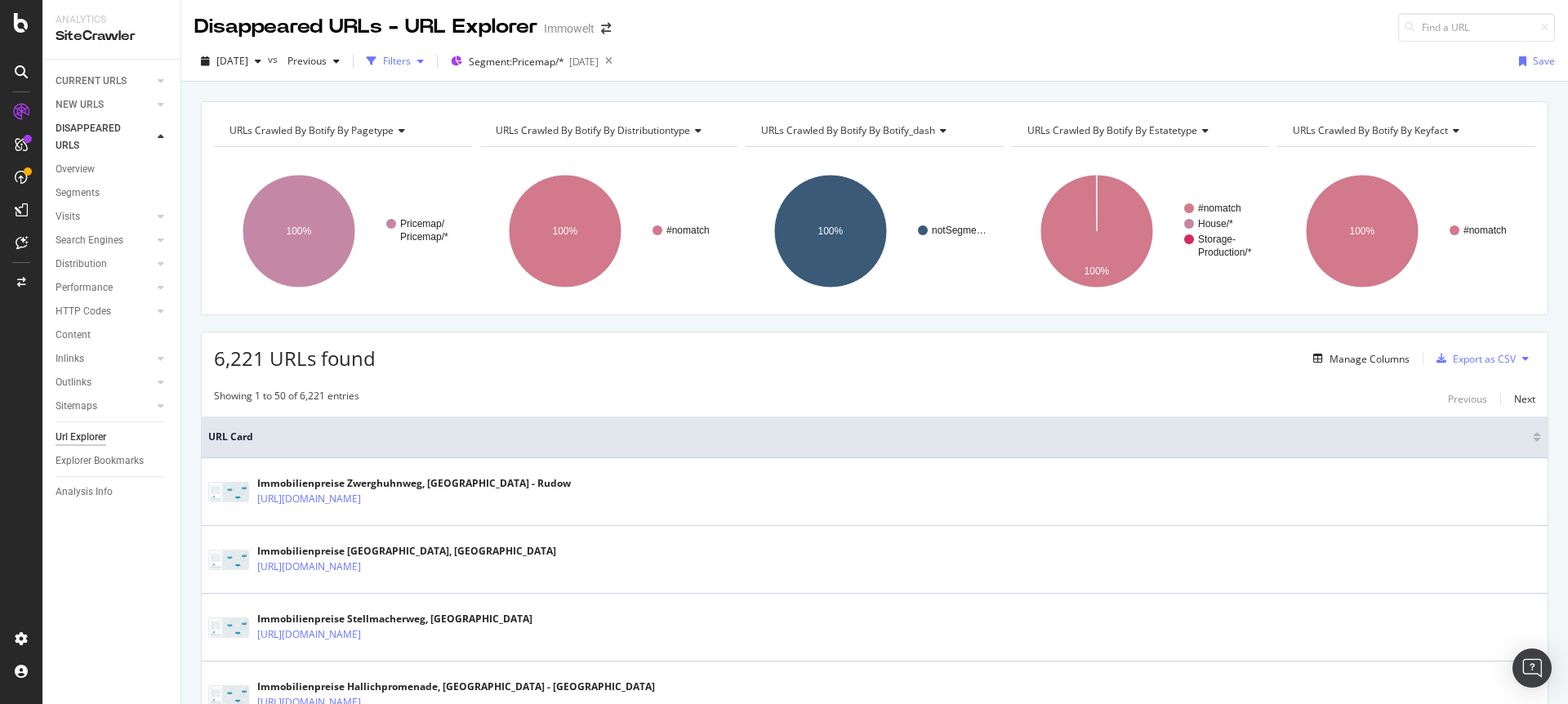
click at [430, 66] on div "Filters" at bounding box center [394, 61] width 70 height 25
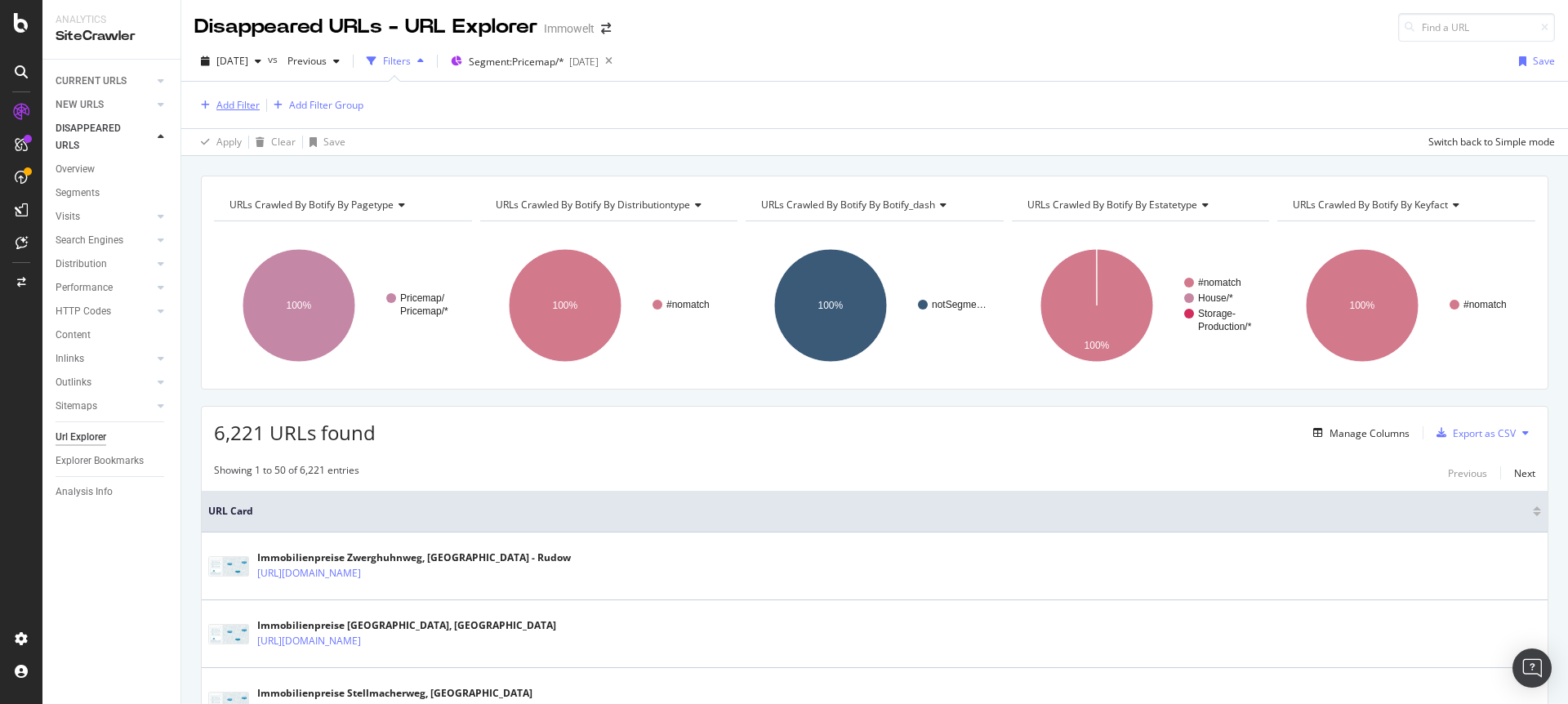
click at [219, 106] on div "Add Filter" at bounding box center [238, 105] width 43 height 14
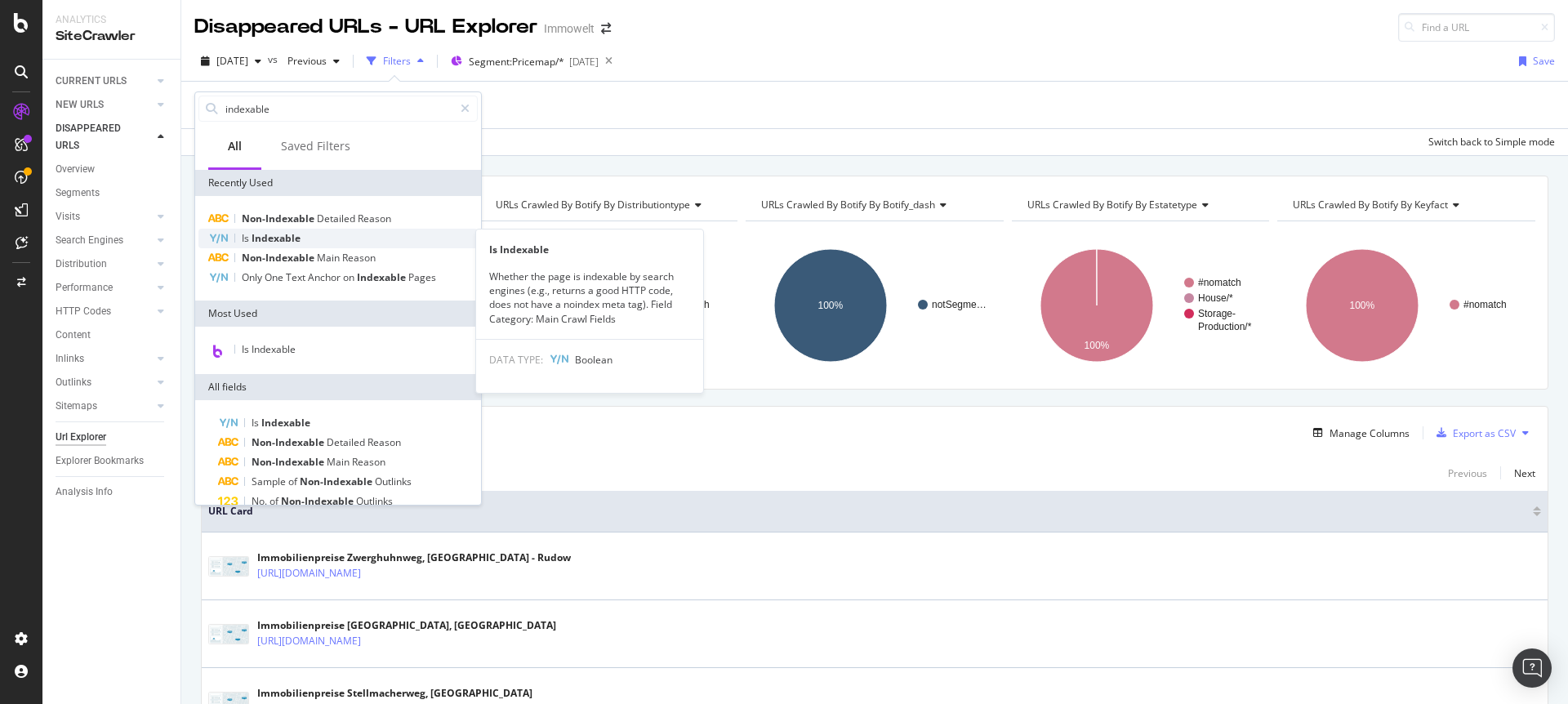
type input "indexable"
click at [323, 245] on div "Is Indexable" at bounding box center [337, 239] width 279 height 20
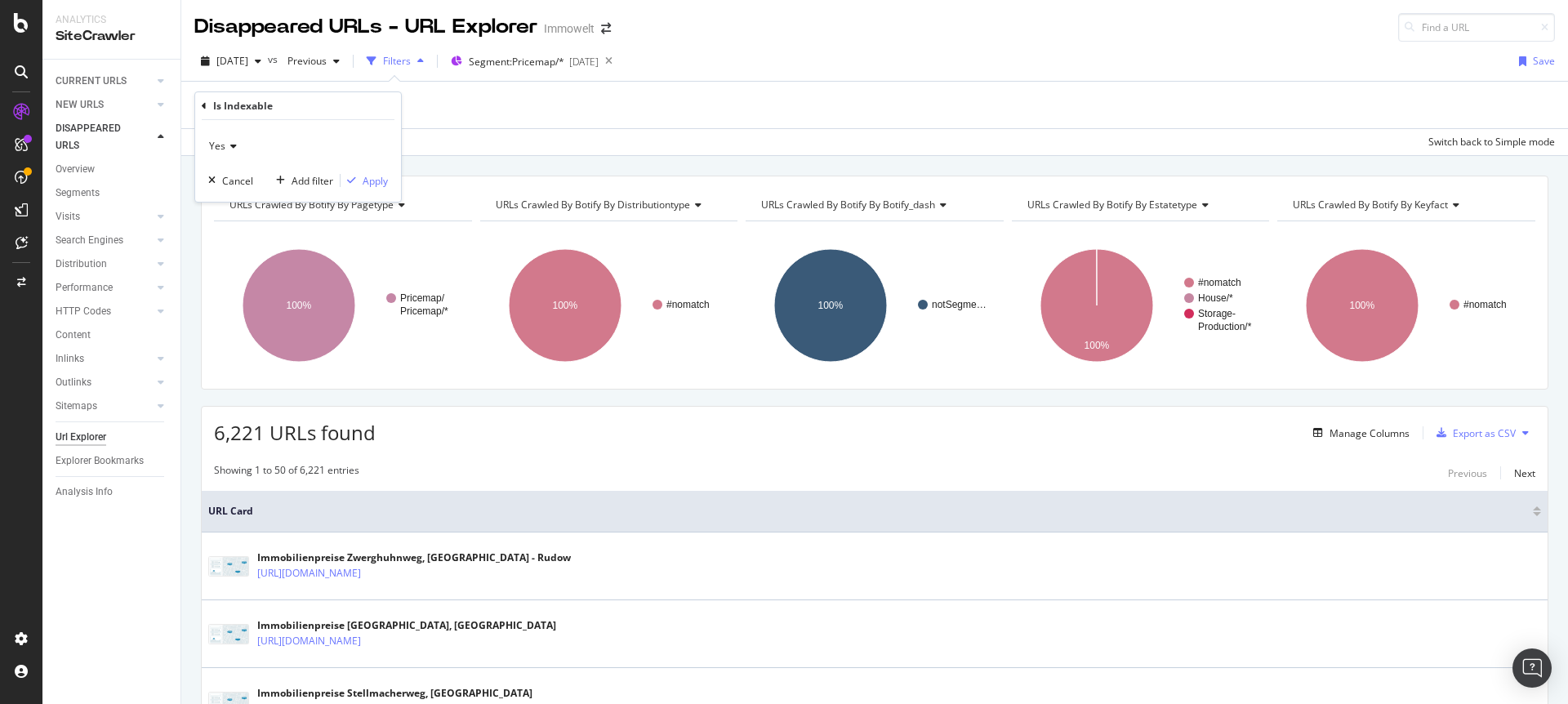
click at [229, 148] on icon at bounding box center [232, 146] width 12 height 10
click at [231, 201] on div "No" at bounding box center [299, 201] width 175 height 22
click at [377, 181] on div "Apply" at bounding box center [376, 180] width 26 height 14
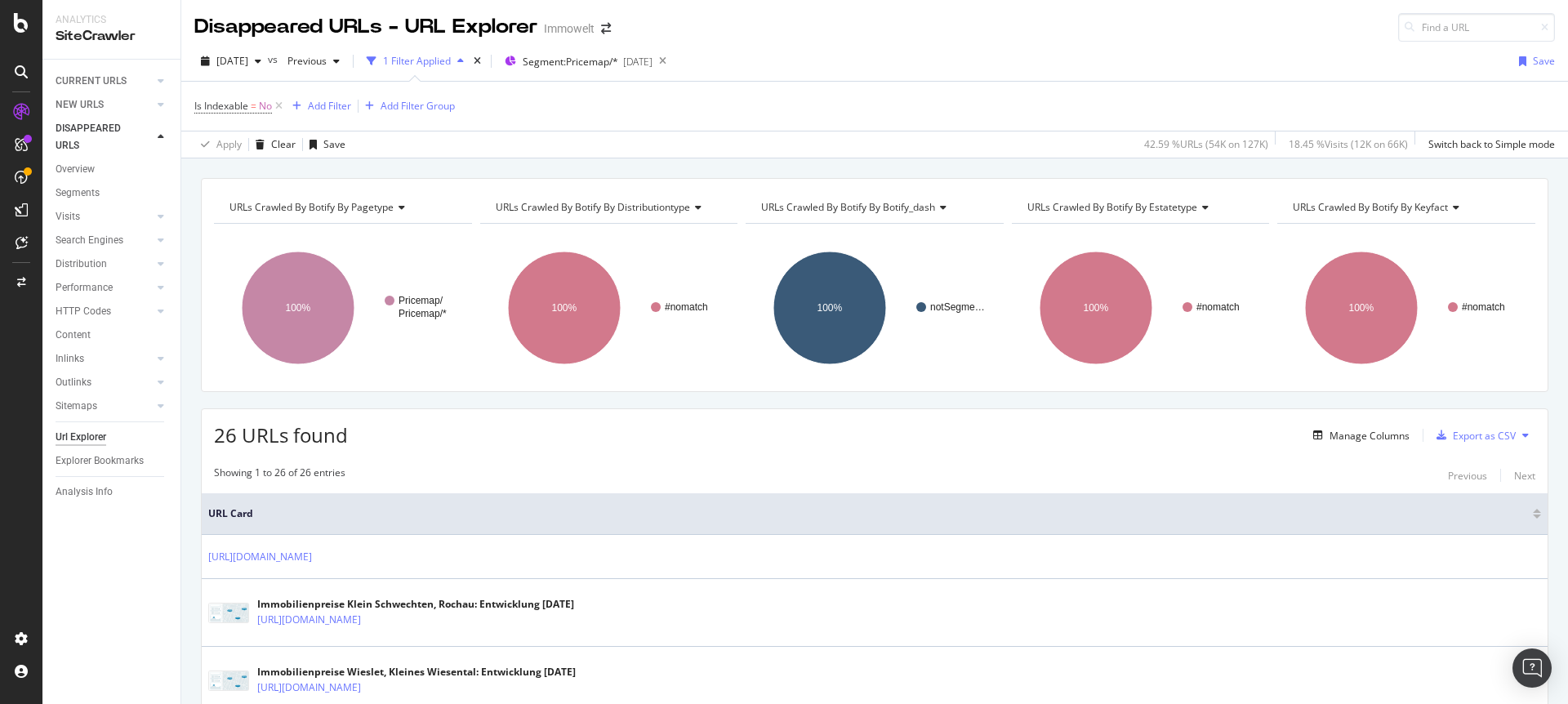
drag, startPoint x: 282, startPoint y: 103, endPoint x: 1567, endPoint y: 64, distance: 1285.6
click at [283, 103] on icon at bounding box center [279, 106] width 14 height 17
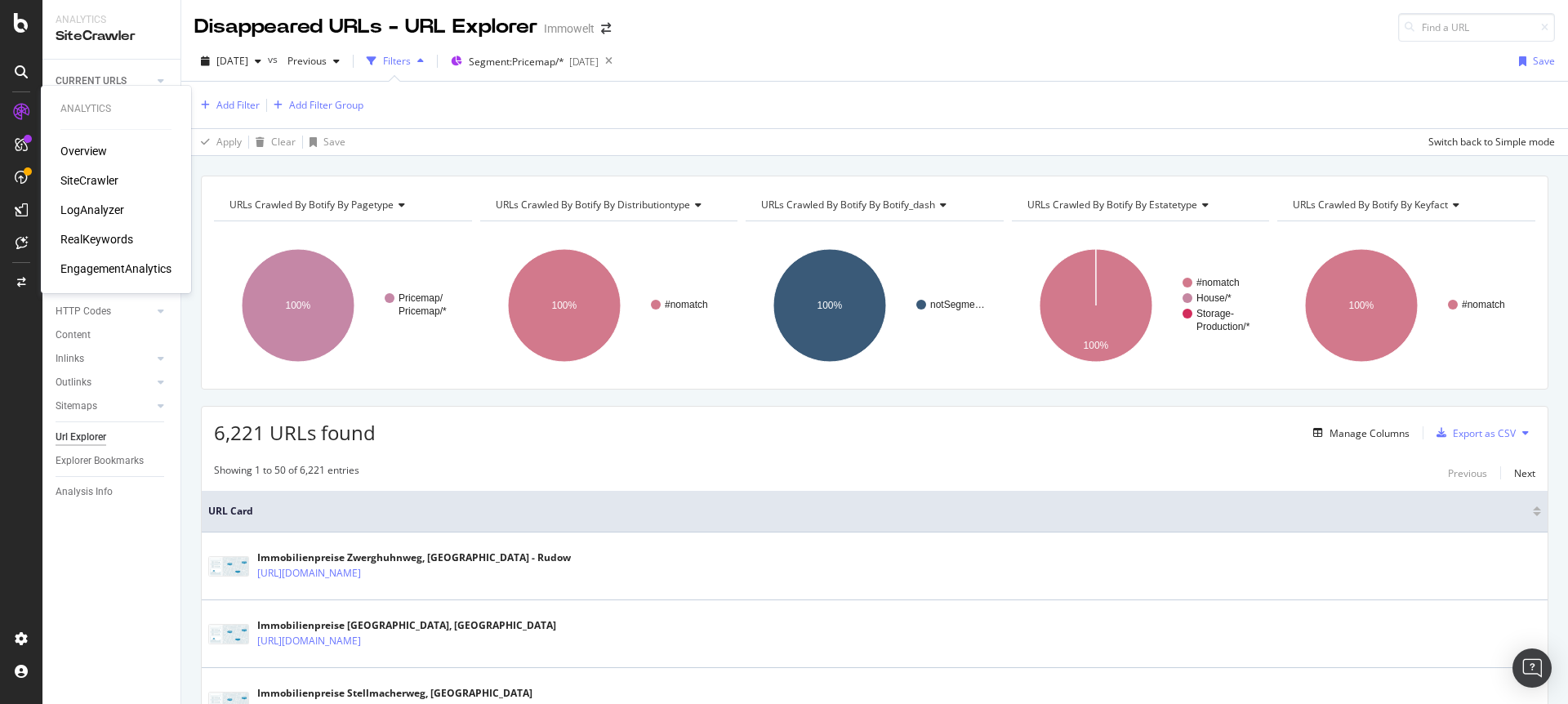
click at [94, 216] on div "LogAnalyzer" at bounding box center [92, 210] width 64 height 17
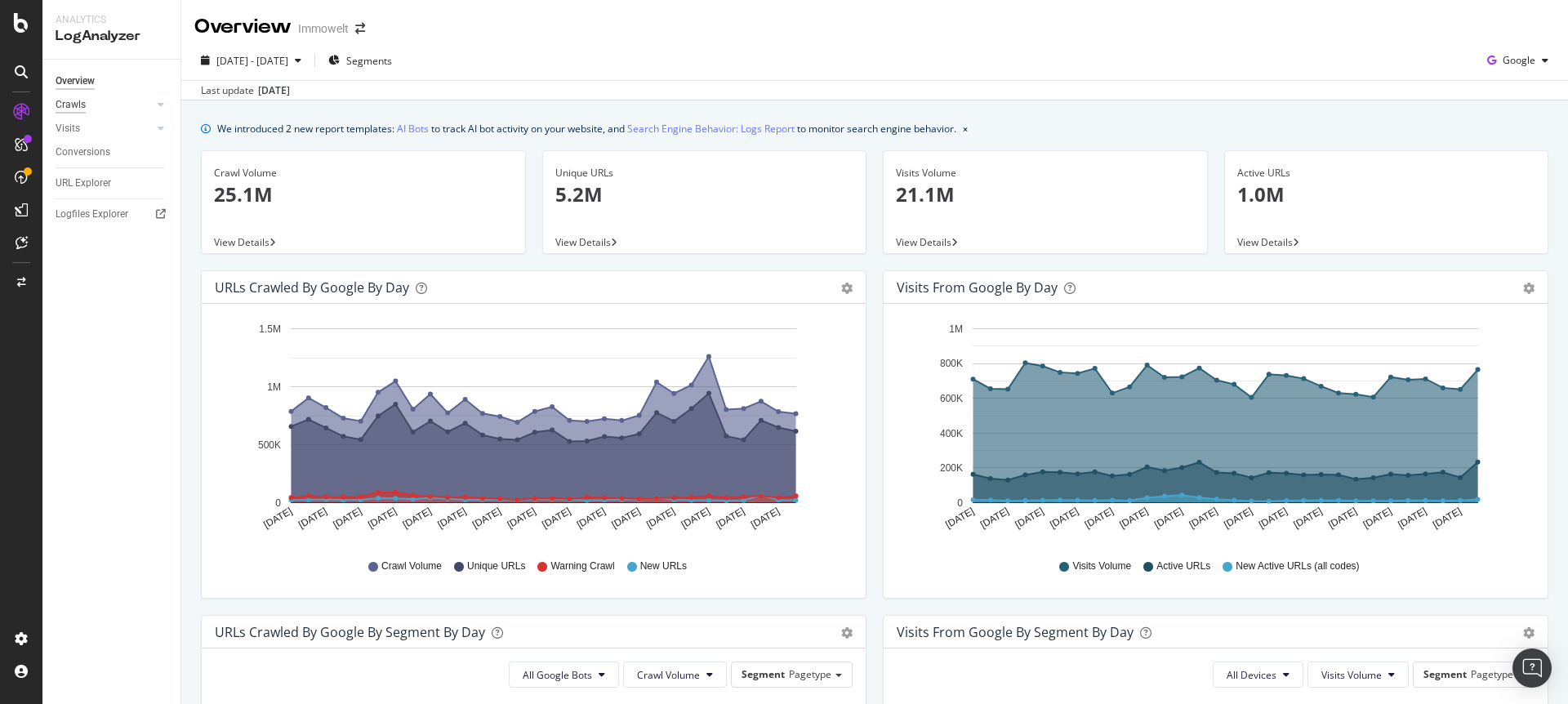
click at [77, 106] on div "Crawls" at bounding box center [70, 105] width 31 height 17
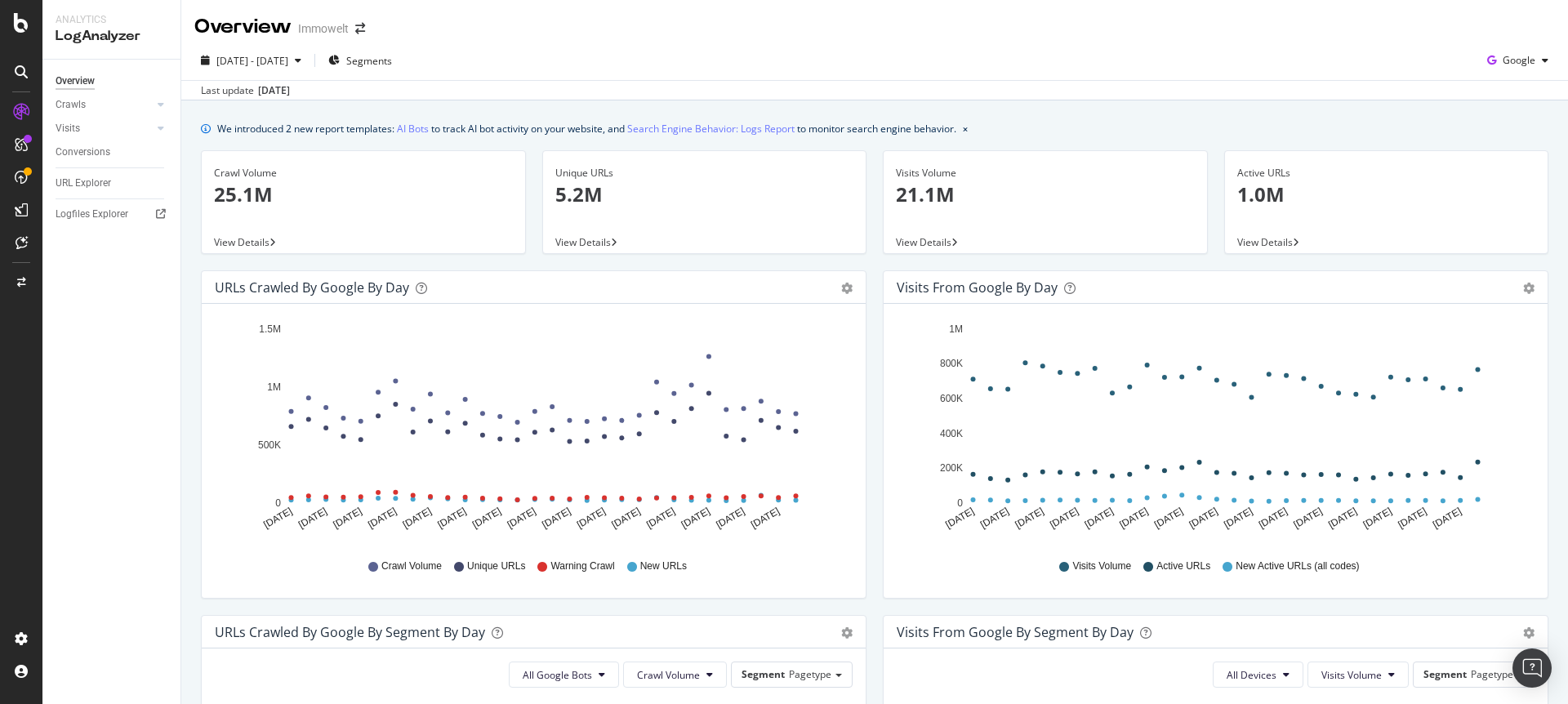
scroll to position [5, 0]
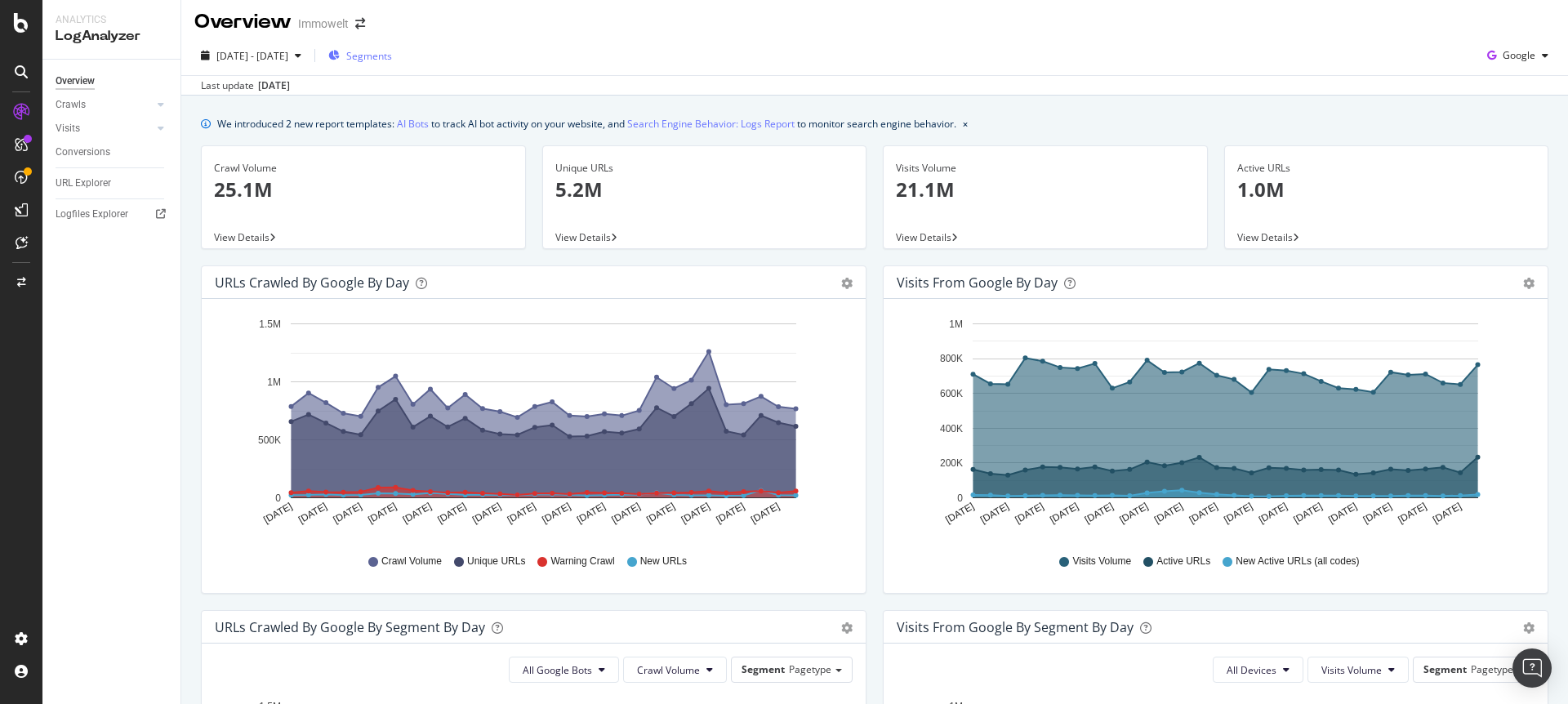
click at [392, 44] on div "Segments" at bounding box center [360, 55] width 64 height 25
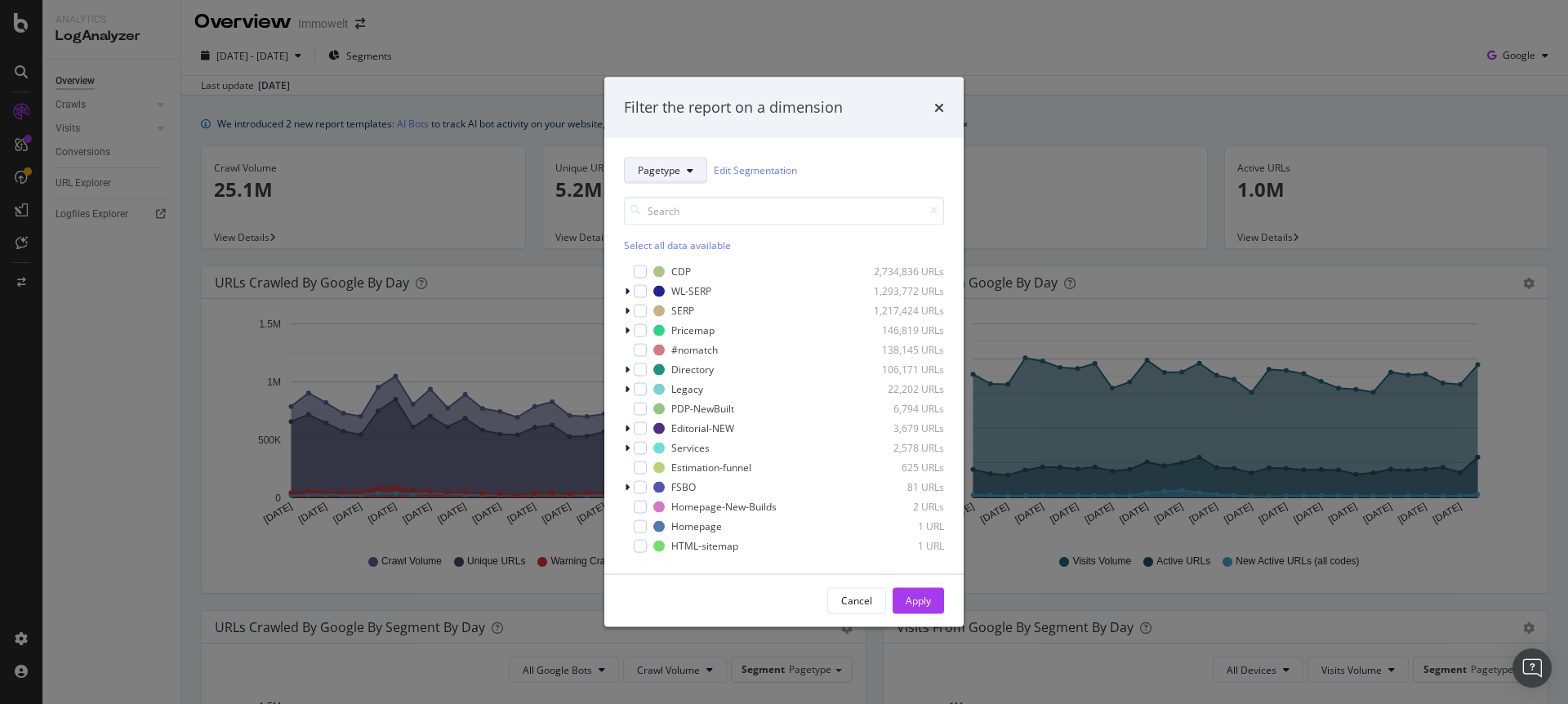
click at [682, 170] on button "Pagetype" at bounding box center [666, 170] width 83 height 27
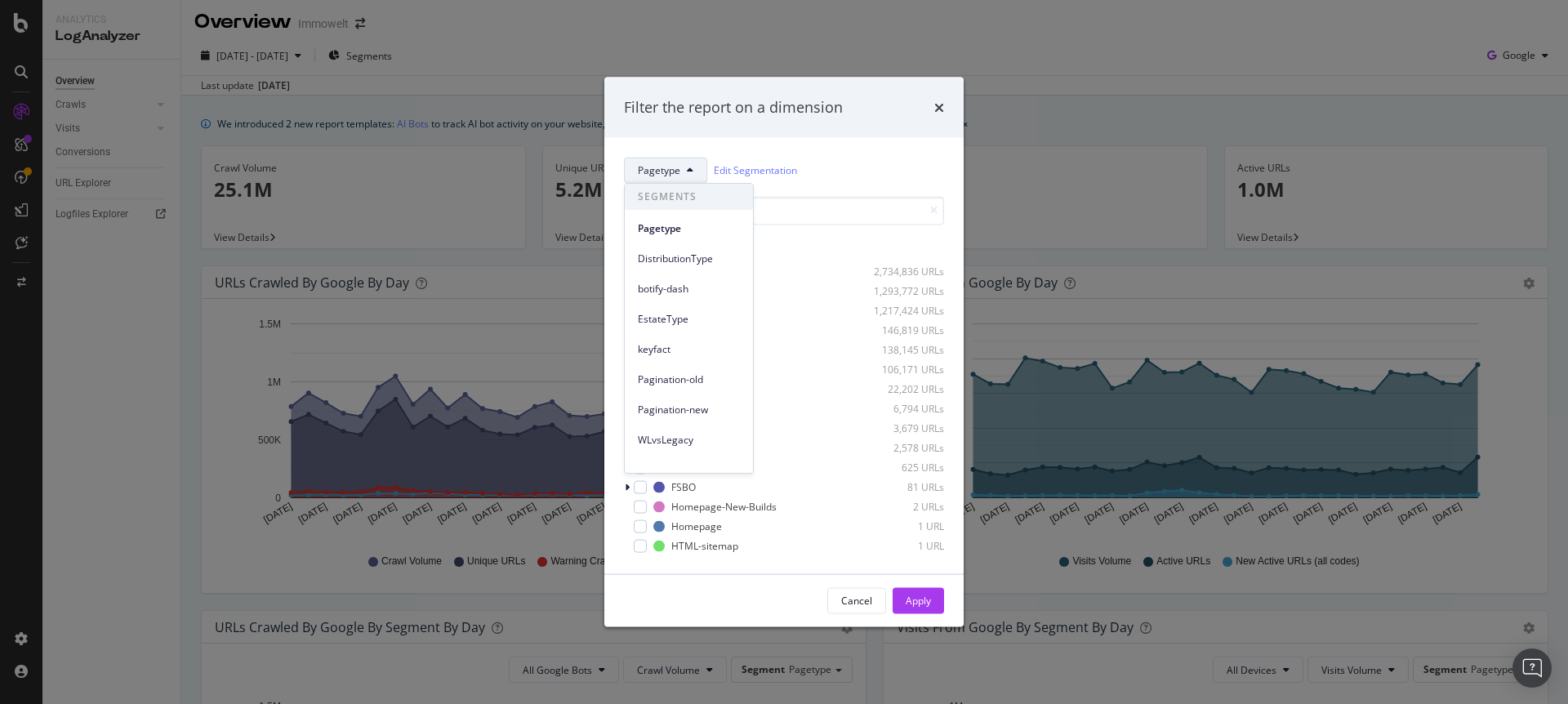
click at [771, 142] on div "Pagetype Edit Segmentation Select all data available CDP 2,734,836 URLs WL-SERP…" at bounding box center [784, 355] width 359 height 436
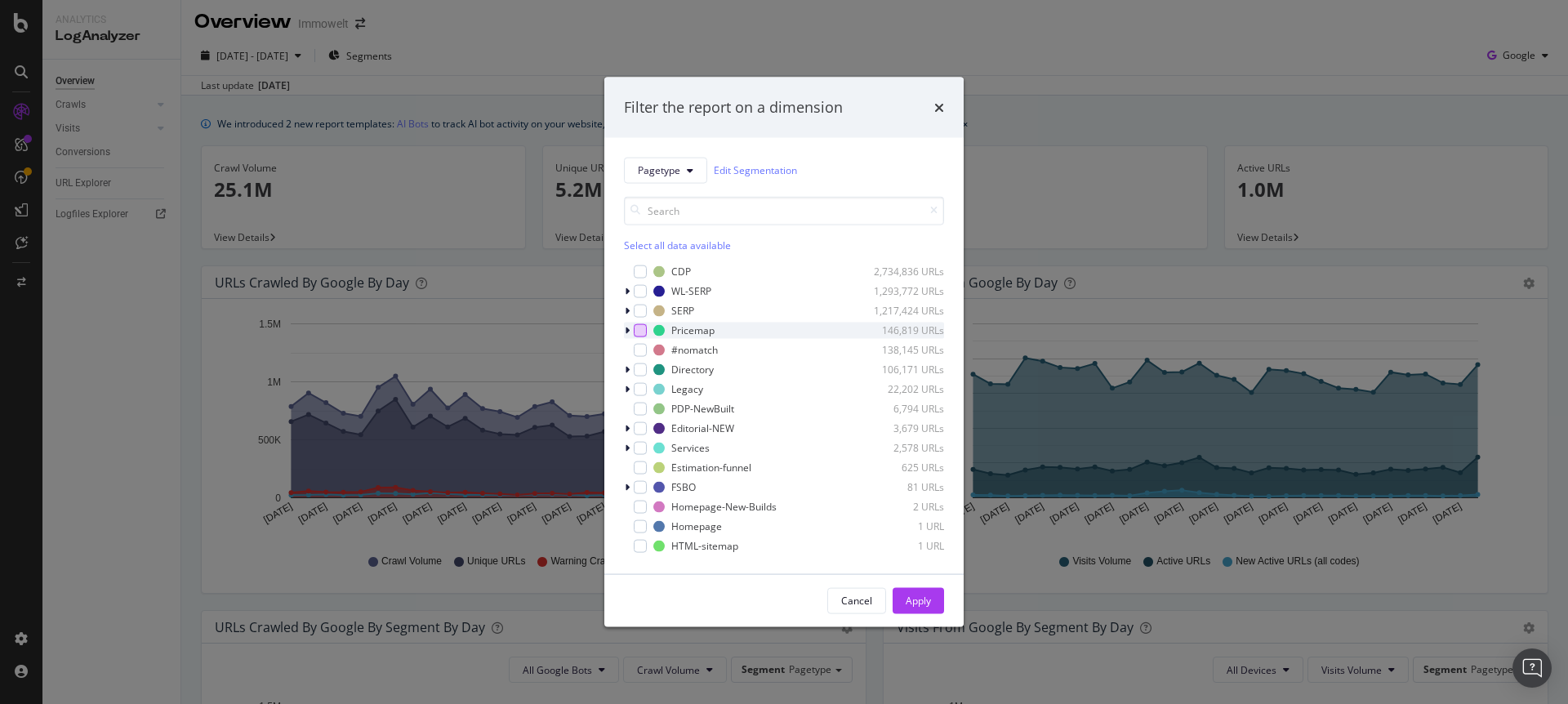
click at [637, 332] on div "modal" at bounding box center [640, 329] width 13 height 13
click at [918, 608] on div "Apply" at bounding box center [919, 599] width 26 height 25
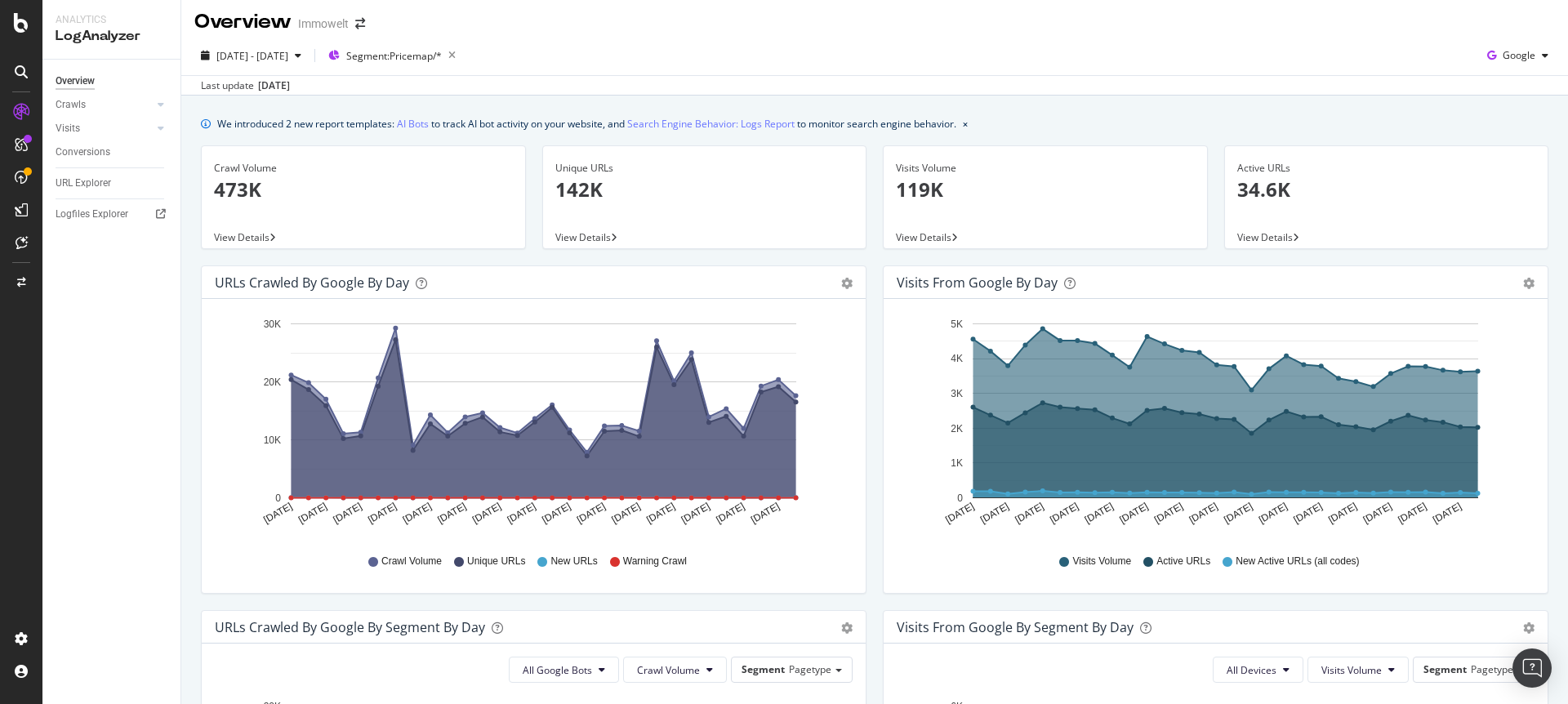
click at [862, 20] on div "Overview Immowelt" at bounding box center [875, 15] width 1387 height 40
click at [93, 103] on link "Crawls" at bounding box center [104, 105] width 98 height 17
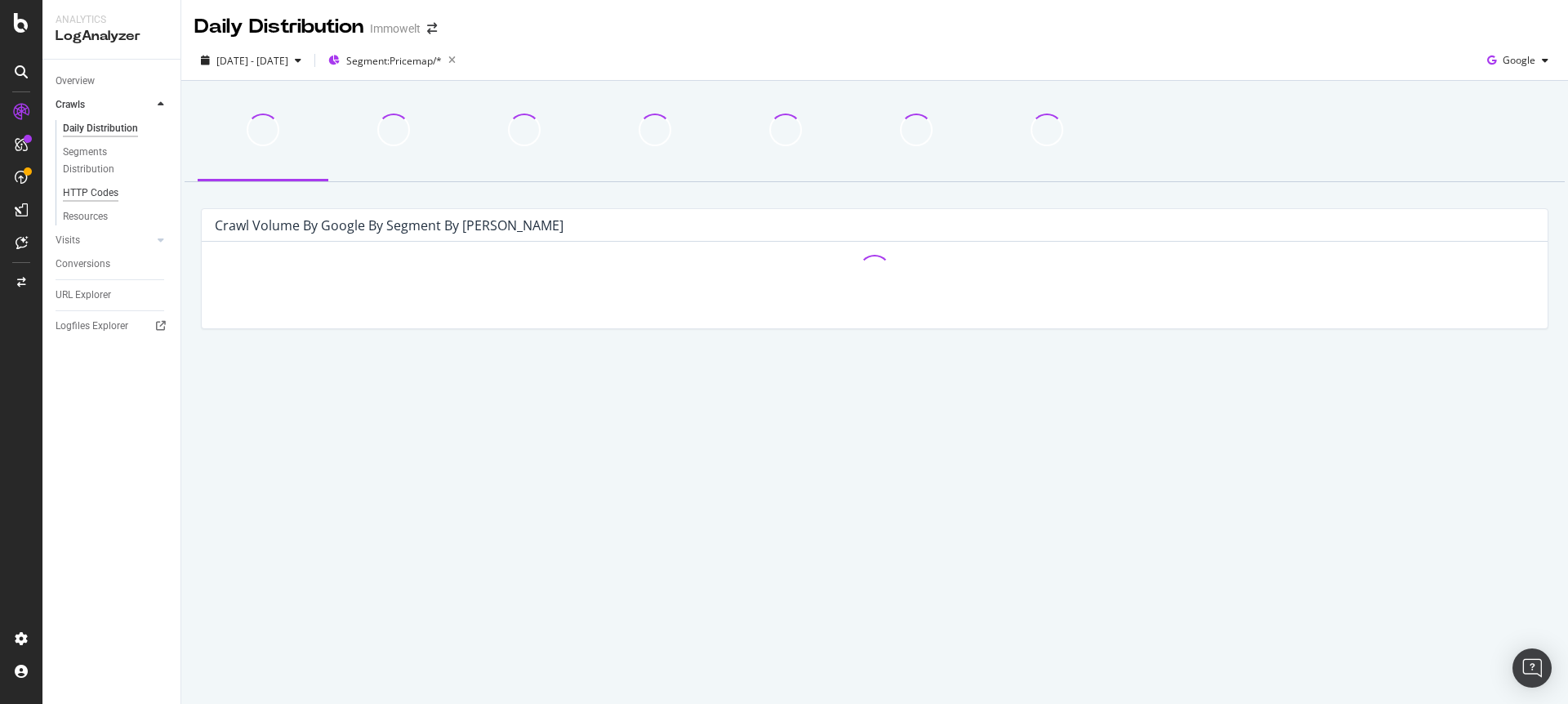
click at [94, 193] on div "HTTP Codes" at bounding box center [91, 192] width 55 height 17
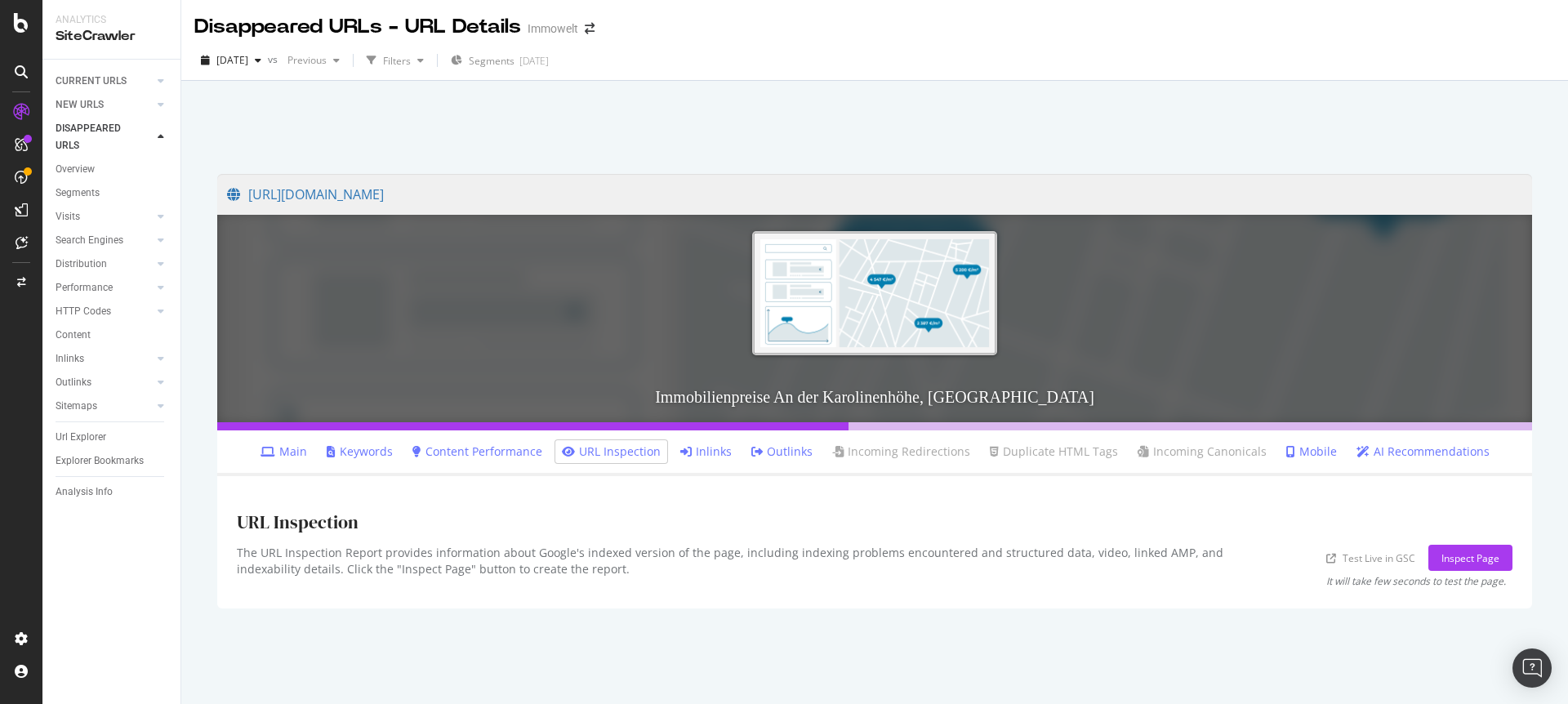
click at [717, 456] on link "Inlinks" at bounding box center [706, 452] width 51 height 17
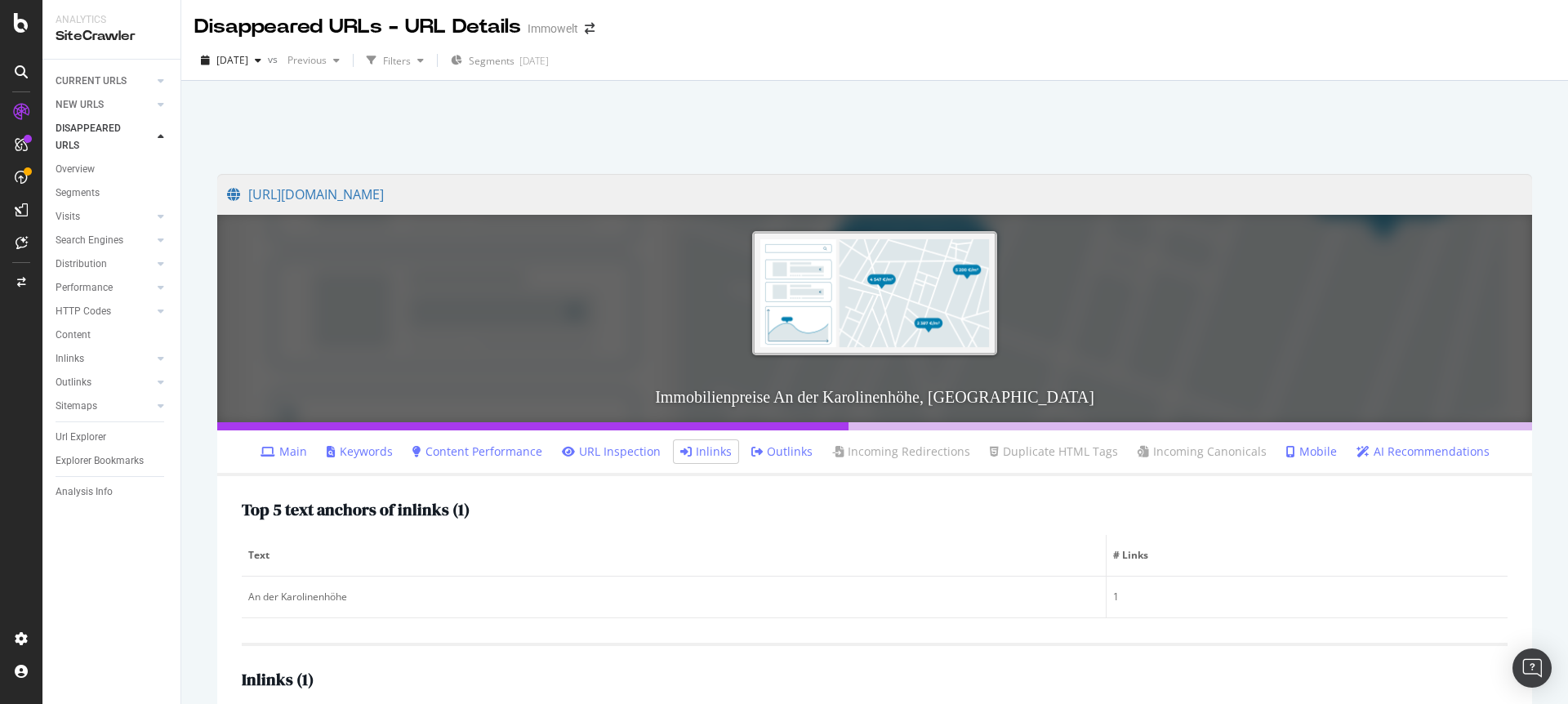
scroll to position [127, 0]
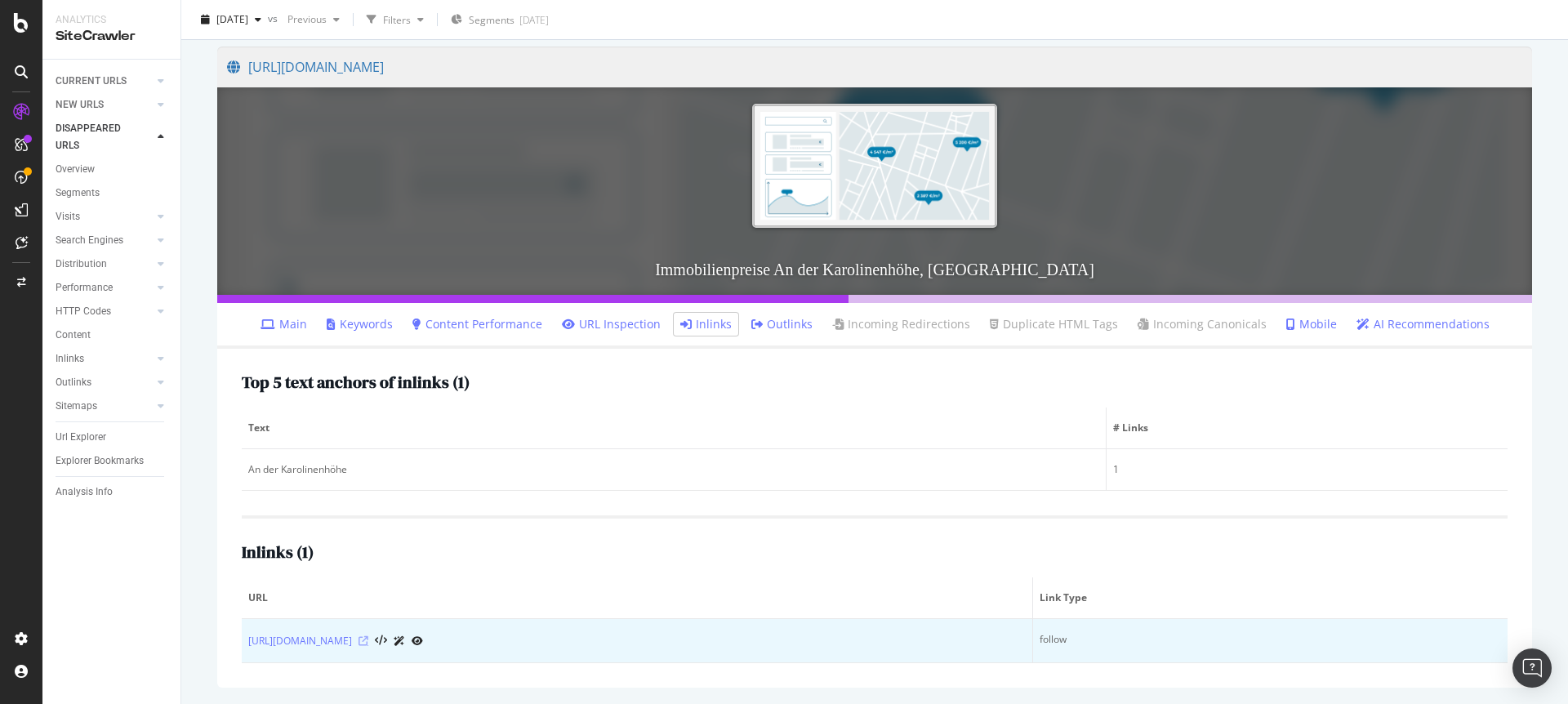
click at [369, 643] on icon at bounding box center [364, 641] width 10 height 10
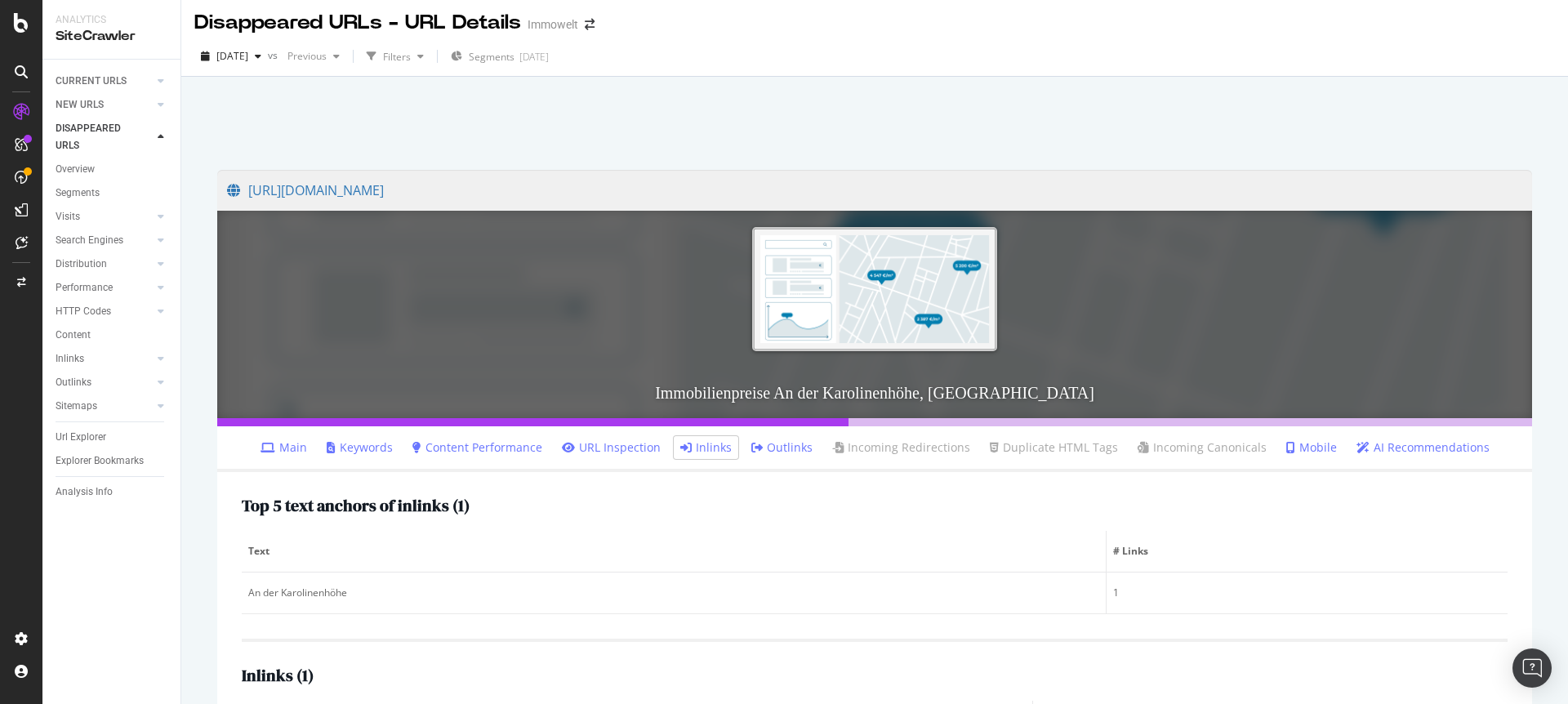
scroll to position [0, 0]
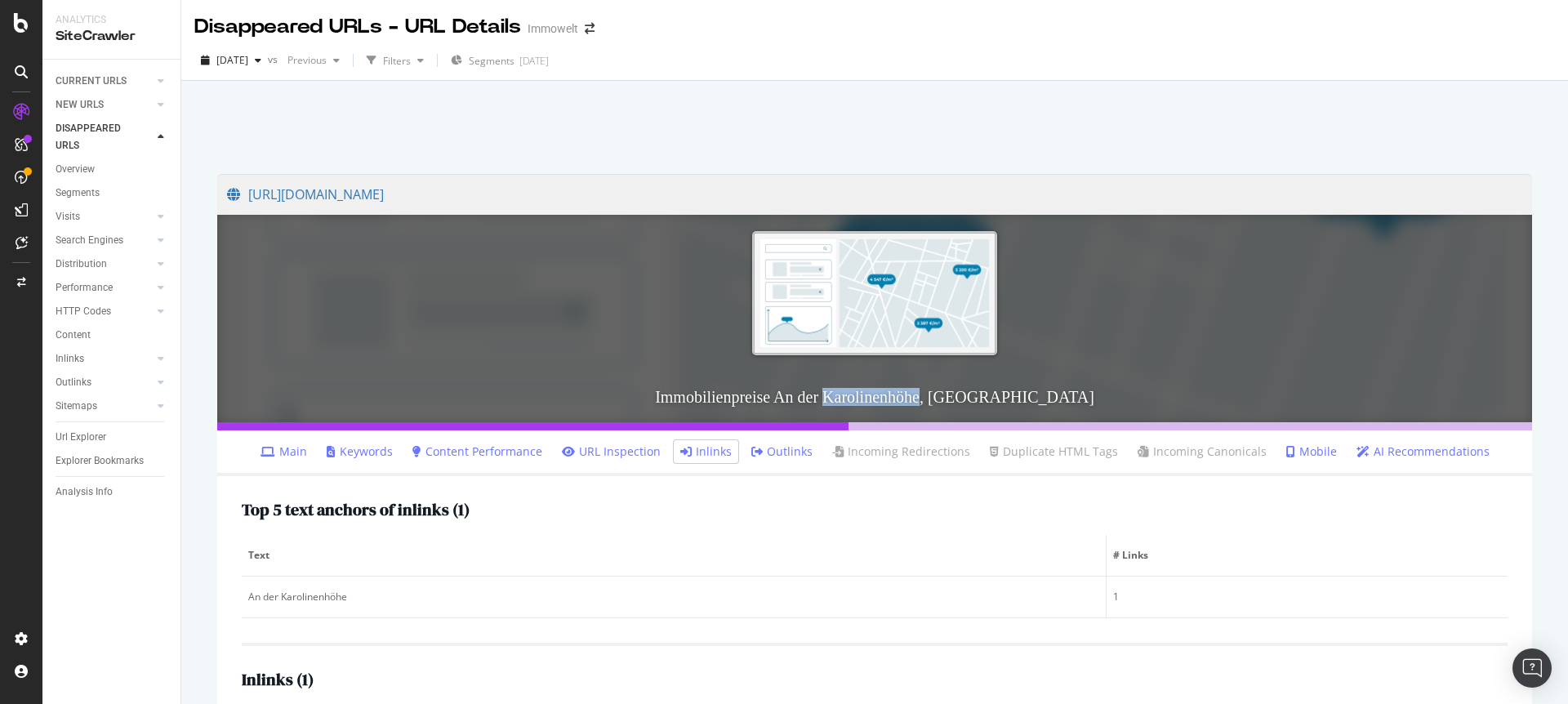
drag, startPoint x: 949, startPoint y: 395, endPoint x: 847, endPoint y: 398, distance: 102.0
click at [847, 398] on h3 "Immobilienpreise An der Karolinenhöhe, [GEOGRAPHIC_DATA]" at bounding box center [874, 396] width 1315 height 50
copy h3 "Karolinenhöhe"
click at [511, 129] on div at bounding box center [875, 122] width 1348 height 69
